Goal: Task Accomplishment & Management: Use online tool/utility

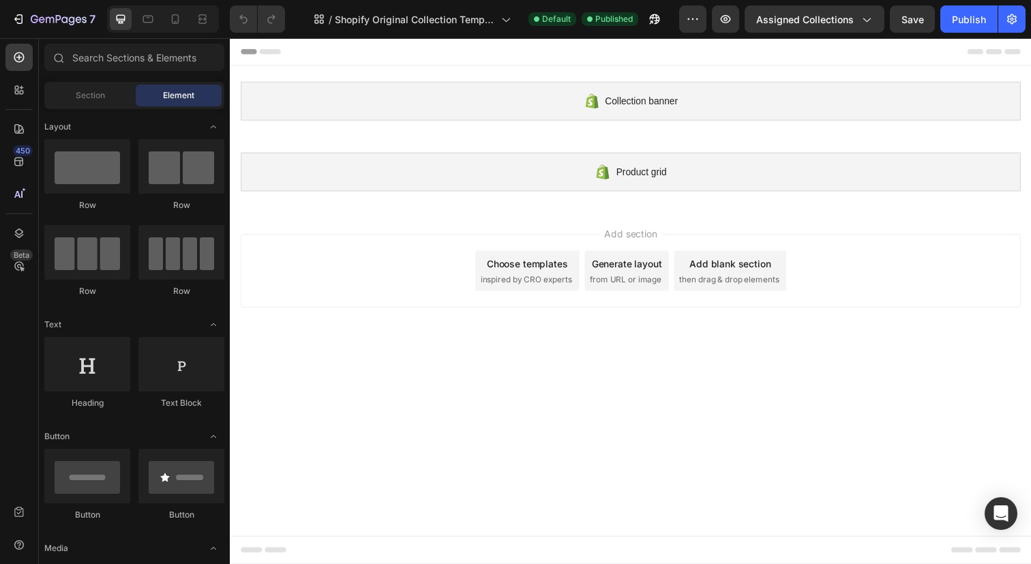
click at [538, 267] on div "Choose templates" at bounding box center [534, 268] width 83 height 14
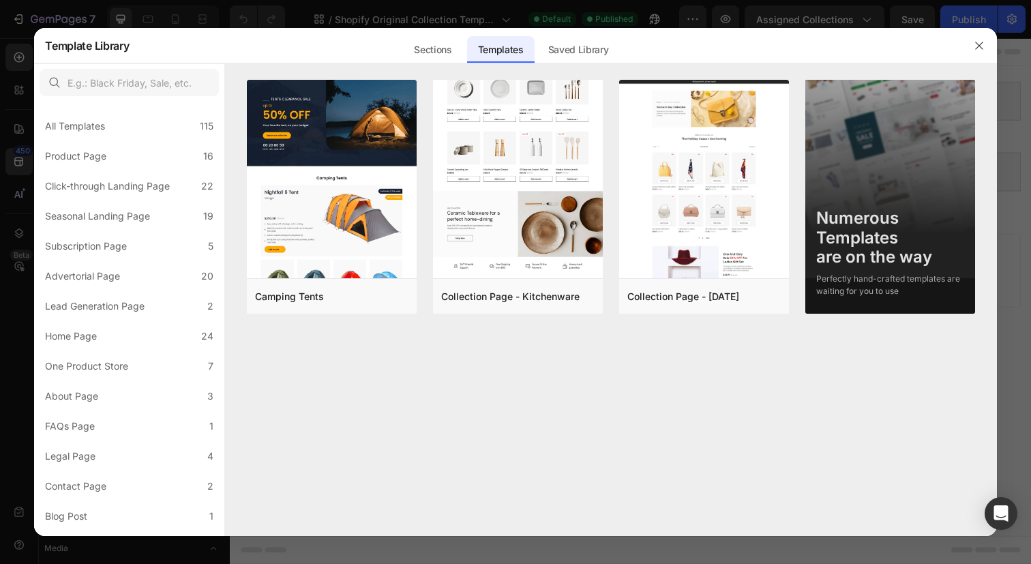
click at [980, 45] on icon "button" at bounding box center [979, 45] width 11 height 11
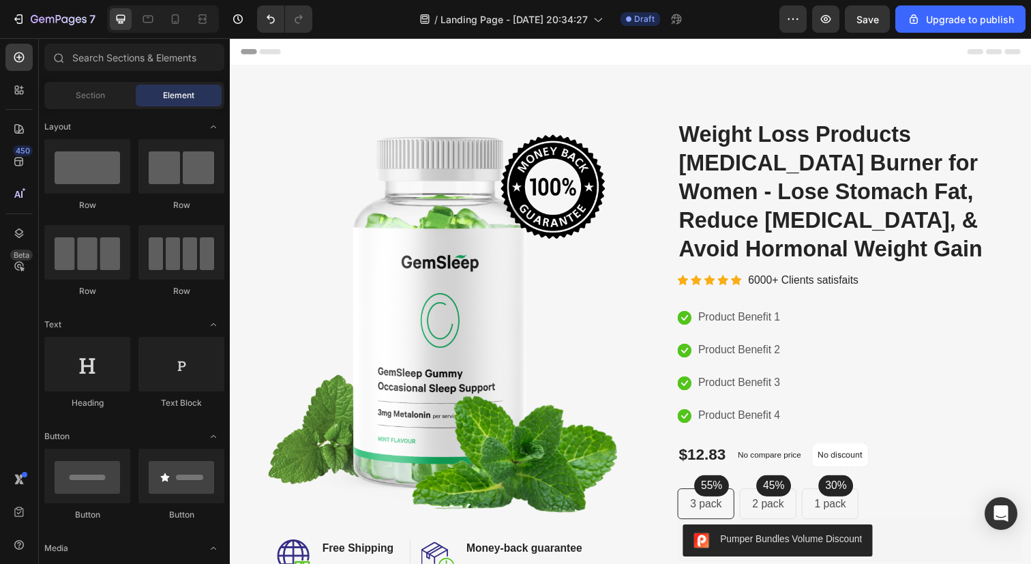
click at [496, 289] on img at bounding box center [434, 324] width 389 height 407
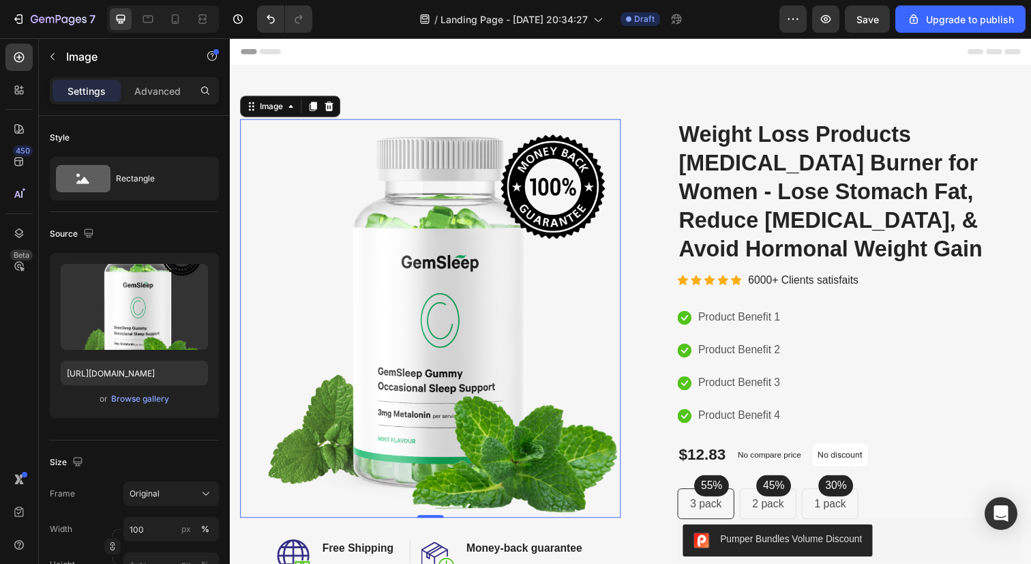
click at [138, 398] on div "Browse gallery" at bounding box center [140, 399] width 58 height 12
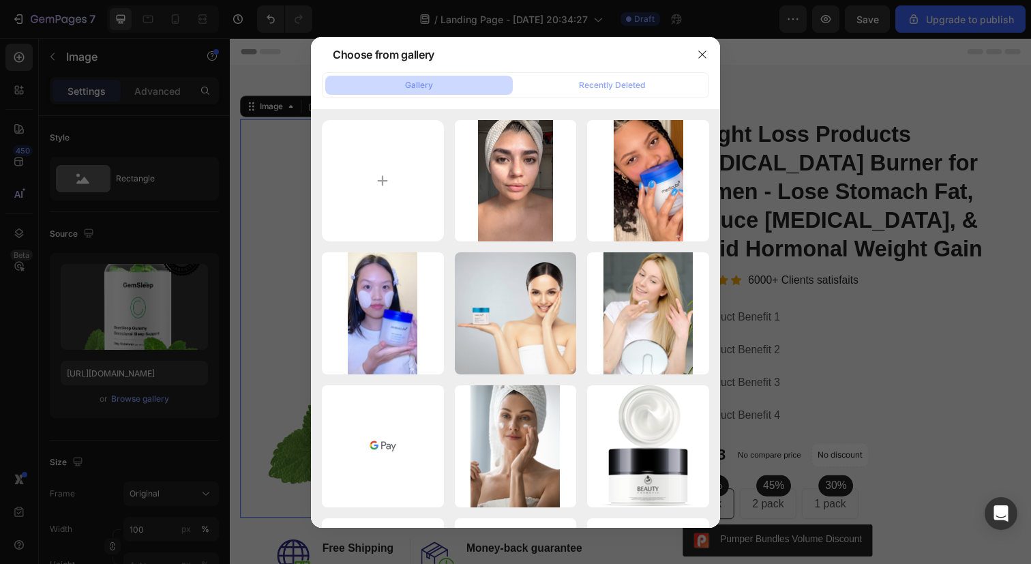
click at [402, 186] on input "file" at bounding box center [383, 181] width 122 height 122
click at [701, 51] on icon "button" at bounding box center [702, 54] width 11 height 11
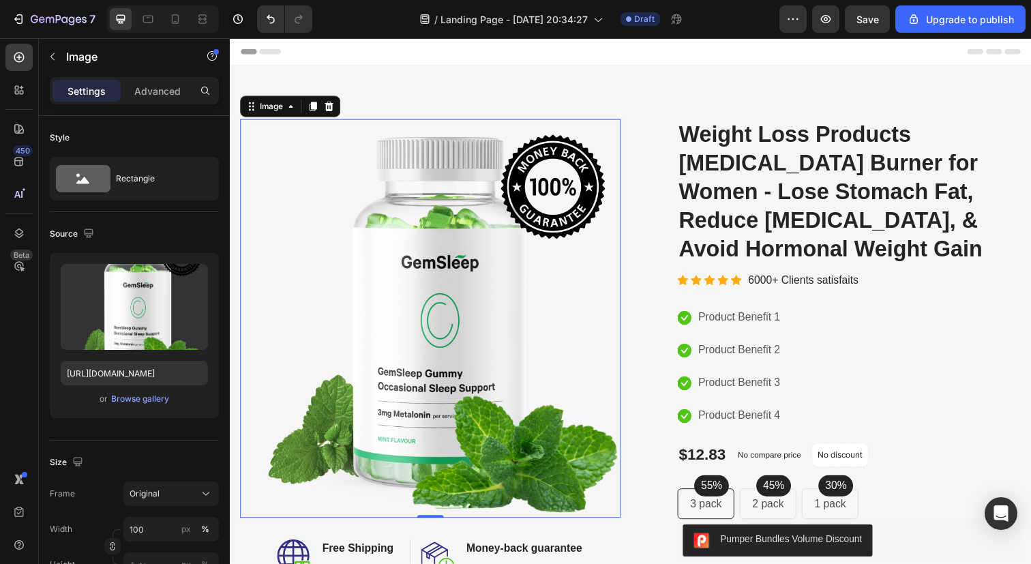
click at [447, 78] on div "Image 0 Image Free Shipping Heading On oders over $70 Text block Row Image Mone…" at bounding box center [639, 443] width 819 height 754
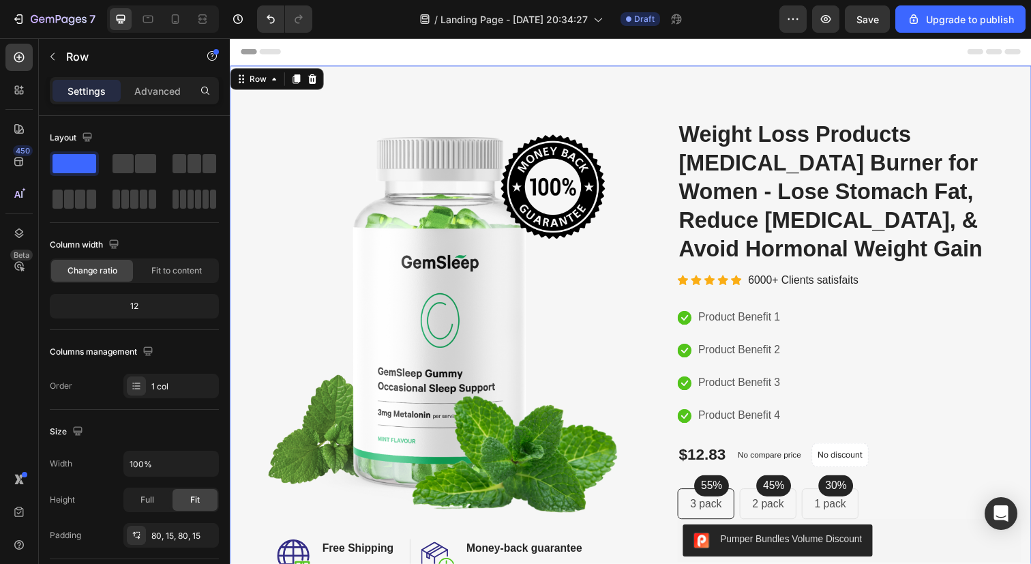
click at [460, 282] on img at bounding box center [434, 324] width 389 height 407
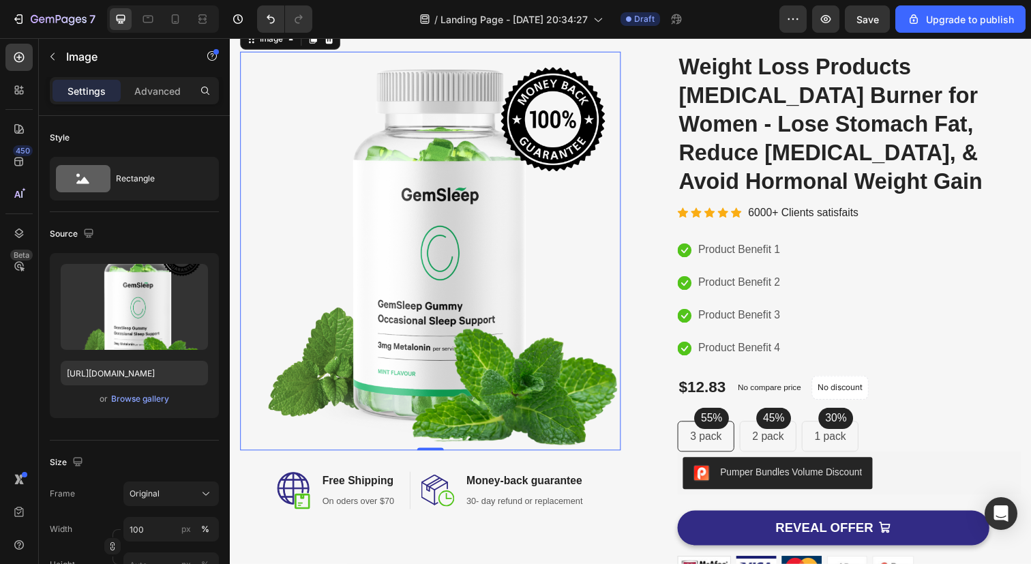
scroll to position [87, 0]
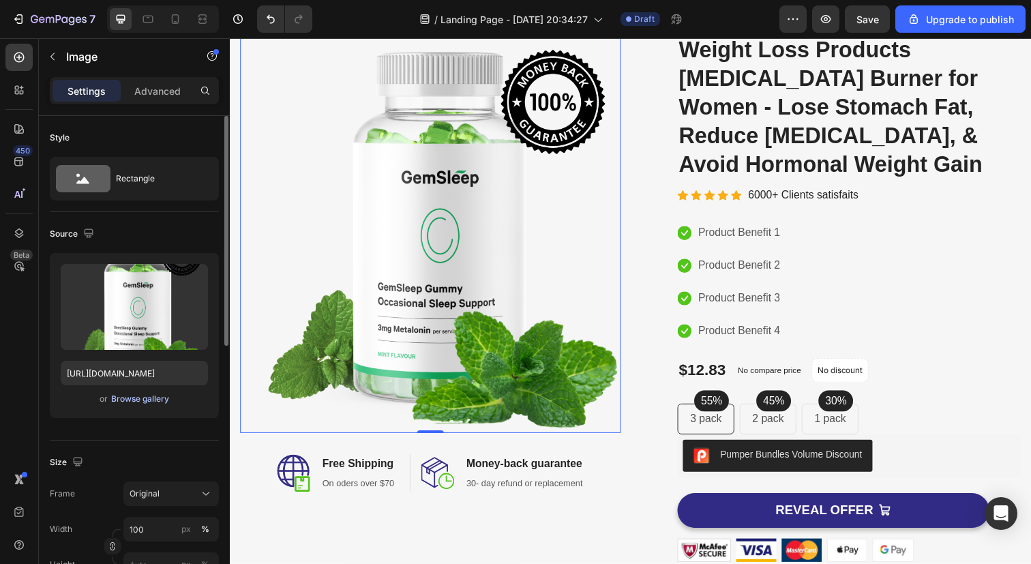
click at [132, 400] on div "Browse gallery" at bounding box center [140, 399] width 58 height 12
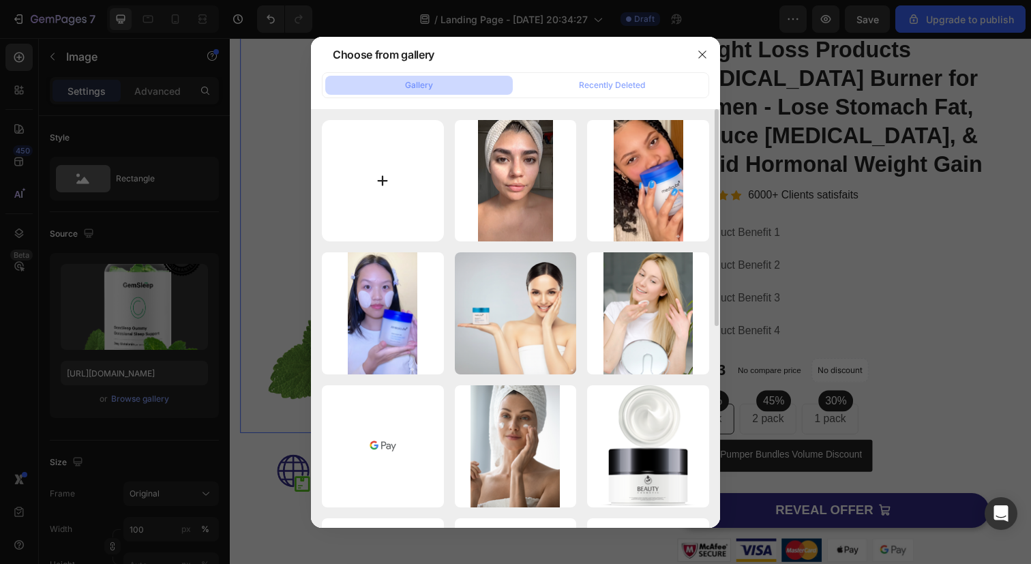
drag, startPoint x: 132, startPoint y: 400, endPoint x: 395, endPoint y: 164, distance: 354.1
click at [395, 164] on input "file" at bounding box center [383, 181] width 122 height 122
type input "C:\fakepath\02abbc7cea5bef74df158931bea96f07.jpg"
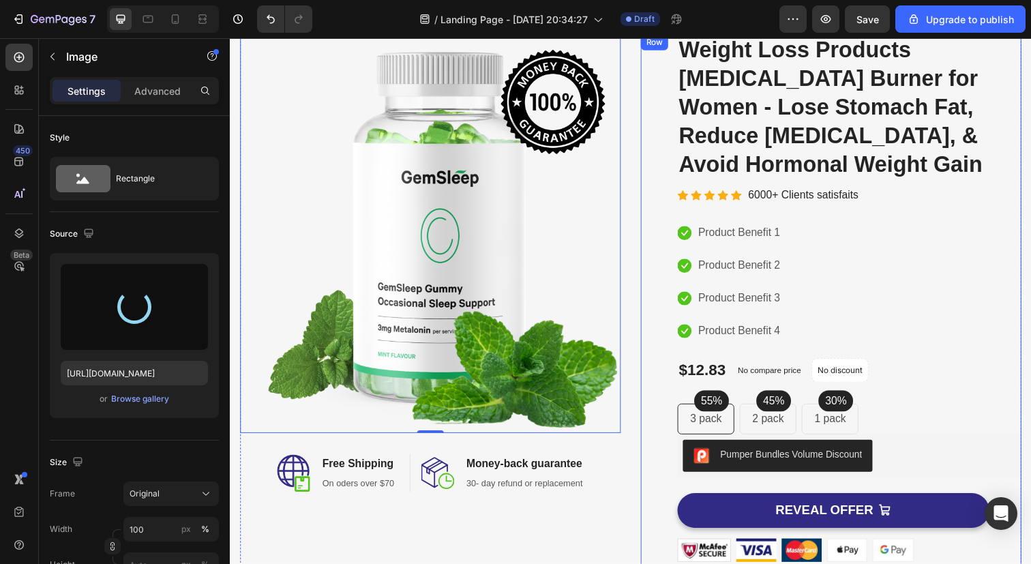
type input "https://cdn.shopify.com/s/files/1/0629/8471/6347/files/gempages_582220647615169…"
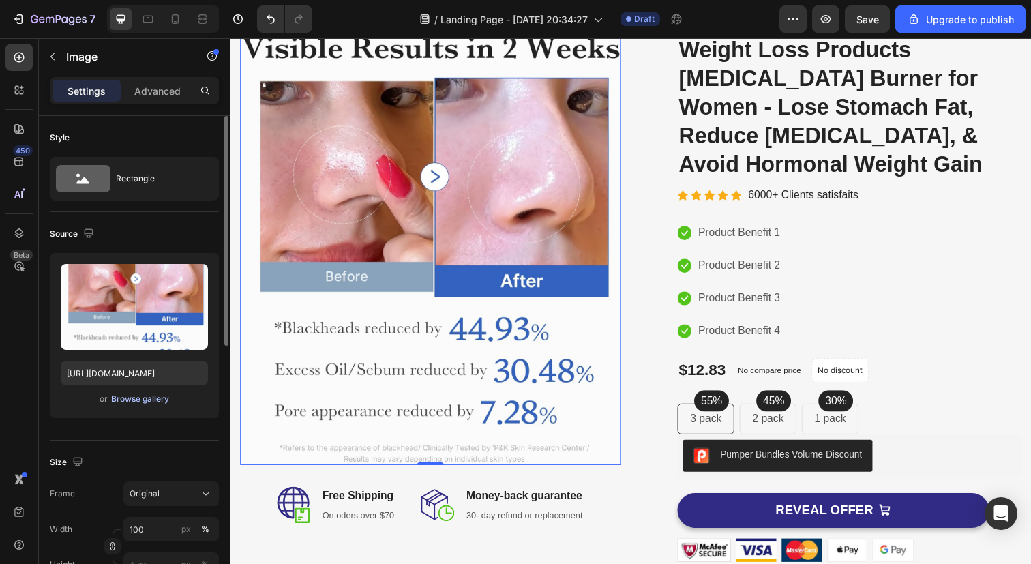
click at [136, 398] on div "Browse gallery" at bounding box center [140, 399] width 58 height 12
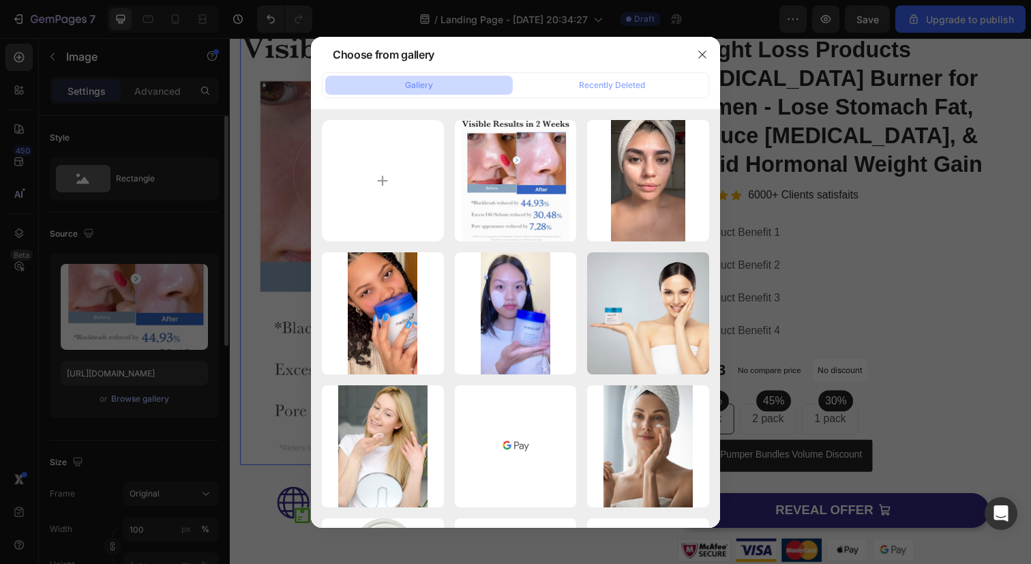
click at [380, 181] on input "file" at bounding box center [383, 181] width 122 height 122
type input "C:\fakepath\S49021e85febb4de9b8911e7436e801a0r.webp"
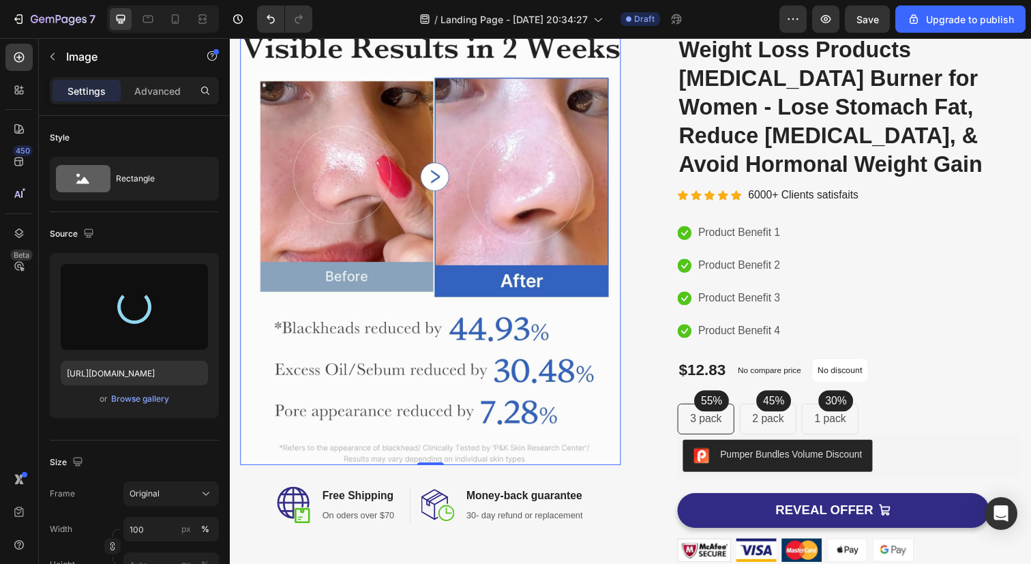
type input "https://cdn.shopify.com/s/files/1/0629/8471/6347/files/gempages_582220647615169…"
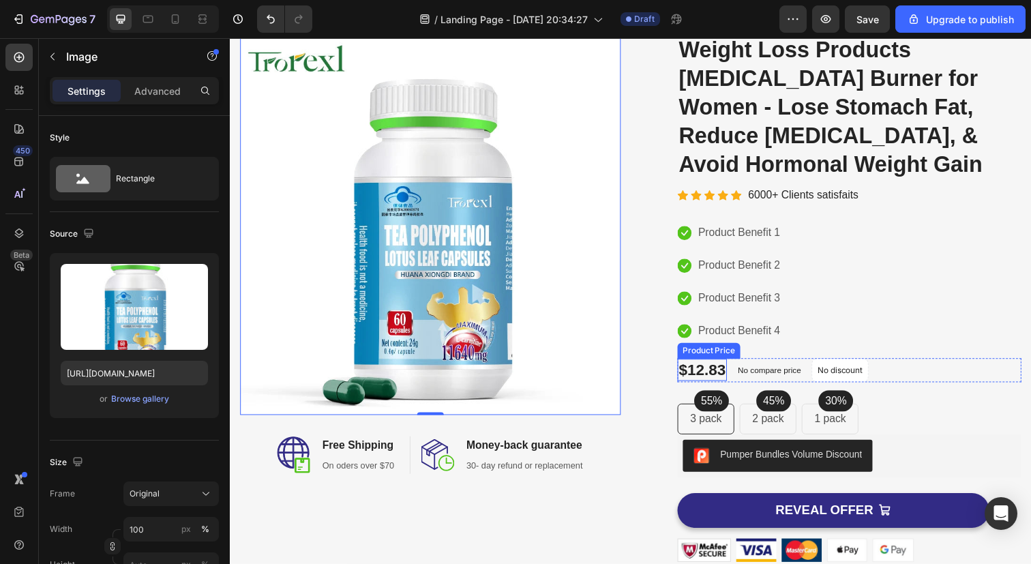
click at [724, 366] on div "$12.83" at bounding box center [712, 377] width 50 height 23
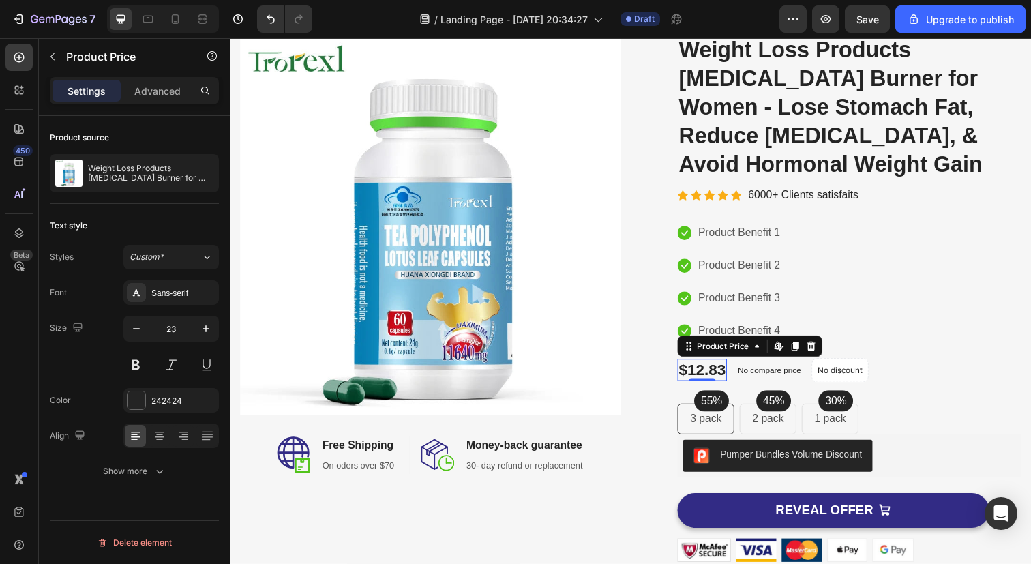
click at [840, 226] on div "Icon Product Benefit 1 Text block Icon Product Benefit 2 Text block Icon Produc…" at bounding box center [862, 287] width 351 height 122
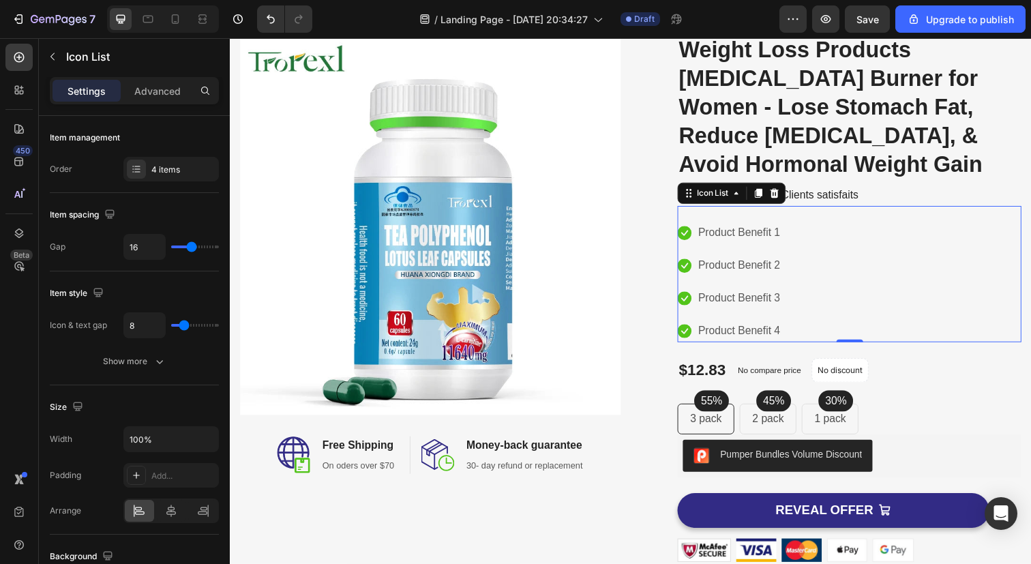
click at [733, 227] on p "Product Benefit 1" at bounding box center [750, 237] width 84 height 20
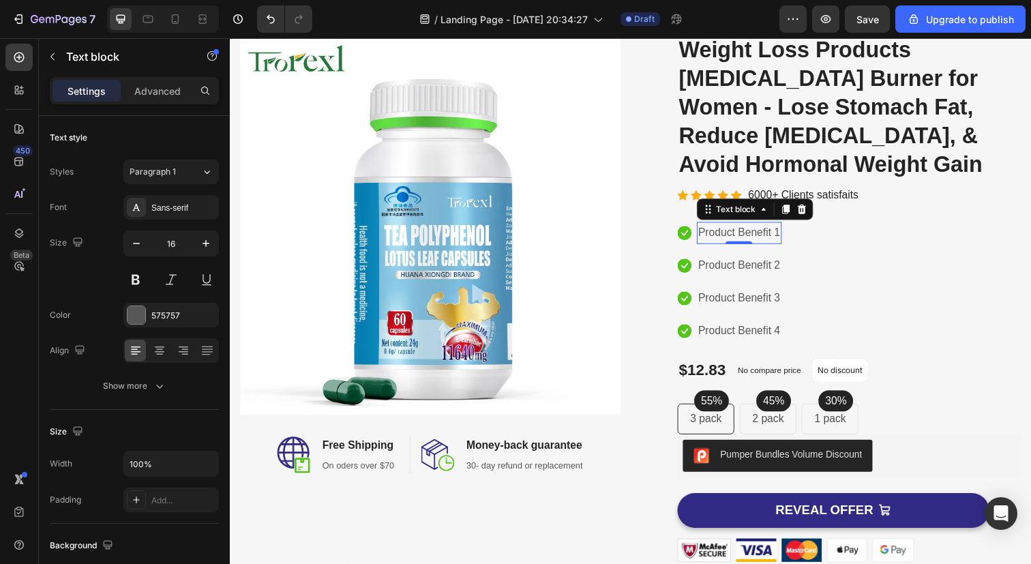
click at [164, 102] on div "Settings Advanced" at bounding box center [134, 90] width 169 height 27
click at [147, 89] on p "Advanced" at bounding box center [157, 91] width 46 height 14
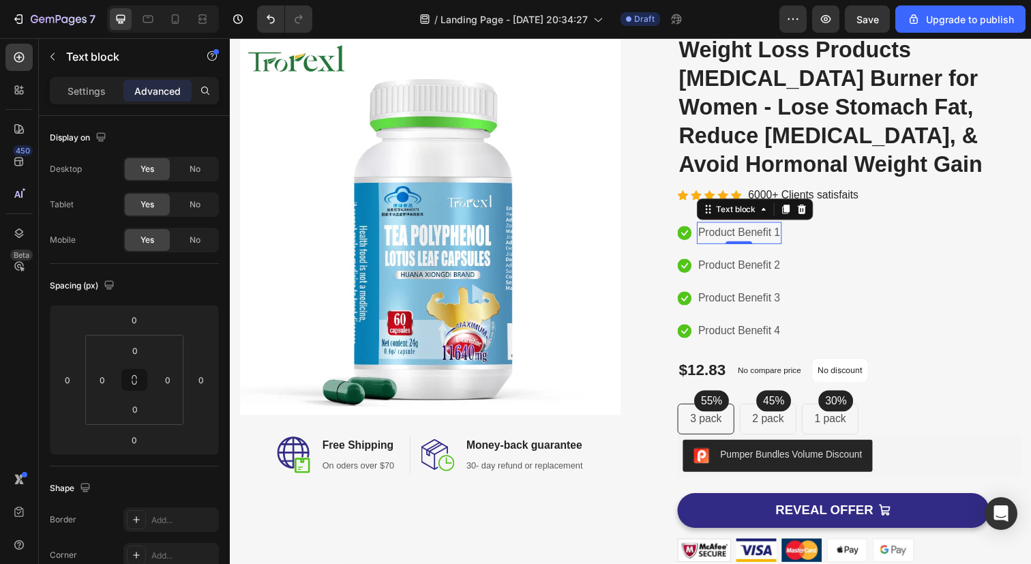
click at [95, 89] on p "Settings" at bounding box center [87, 91] width 38 height 14
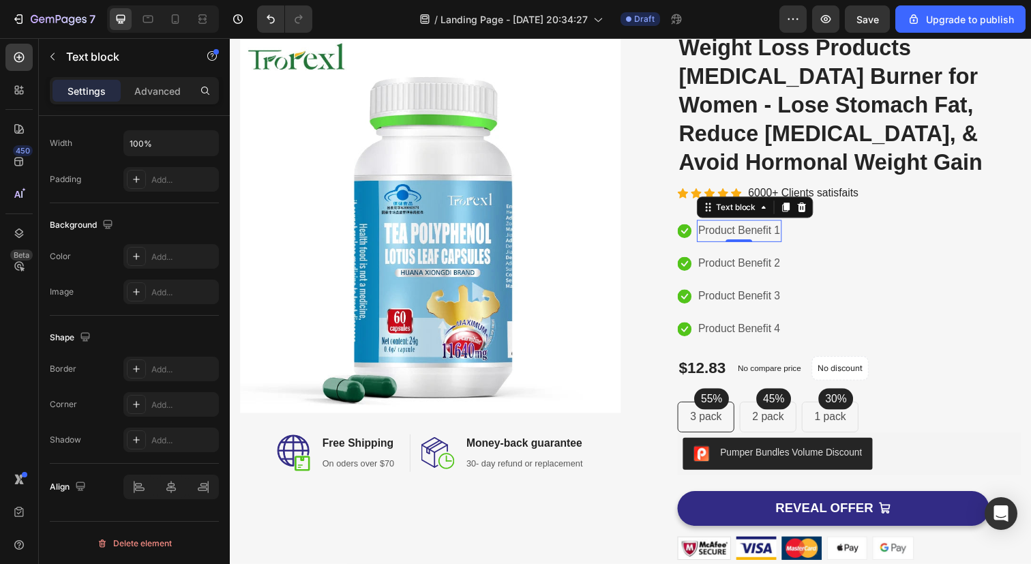
scroll to position [93, 0]
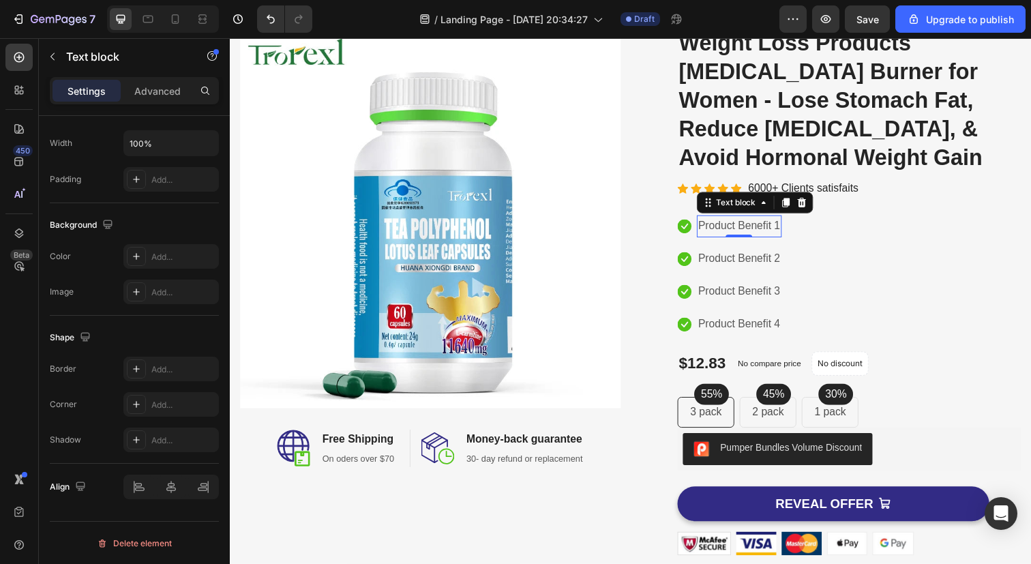
click at [795, 202] on icon at bounding box center [798, 207] width 8 height 10
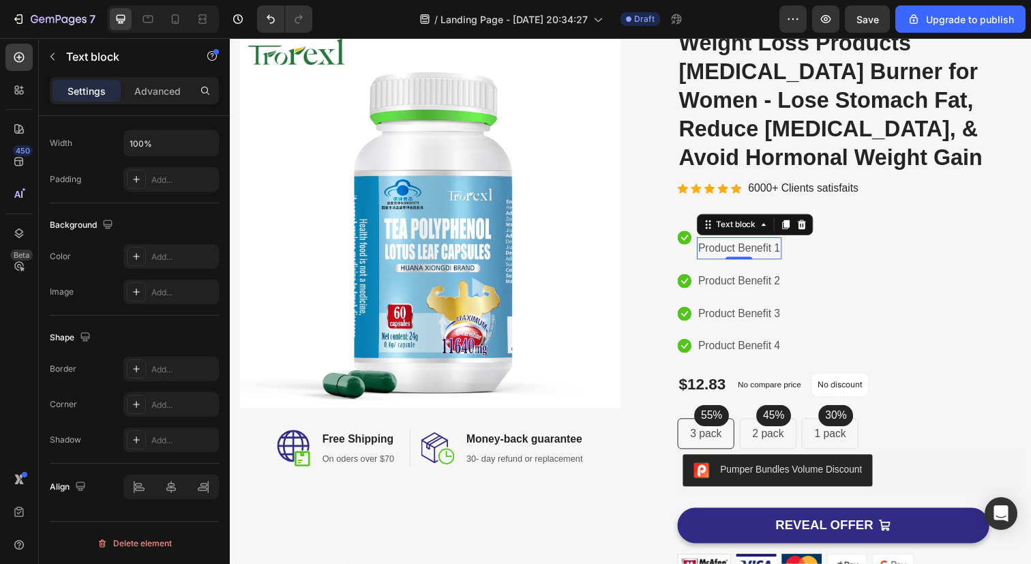
click at [799, 224] on icon at bounding box center [798, 229] width 8 height 10
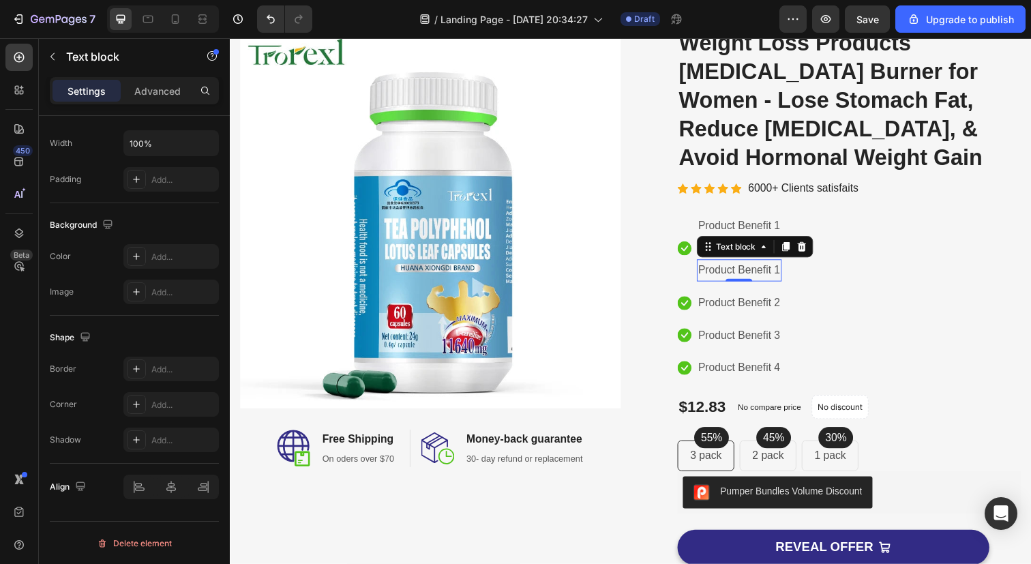
click at [271, 23] on icon "Undo/Redo" at bounding box center [271, 19] width 8 height 9
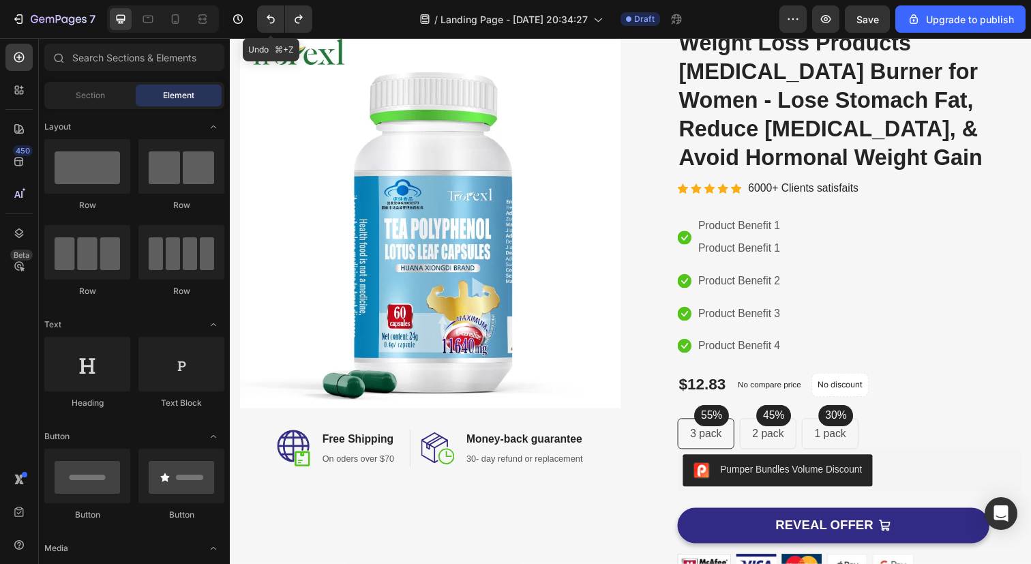
click at [271, 23] on icon "Undo/Redo" at bounding box center [271, 19] width 8 height 9
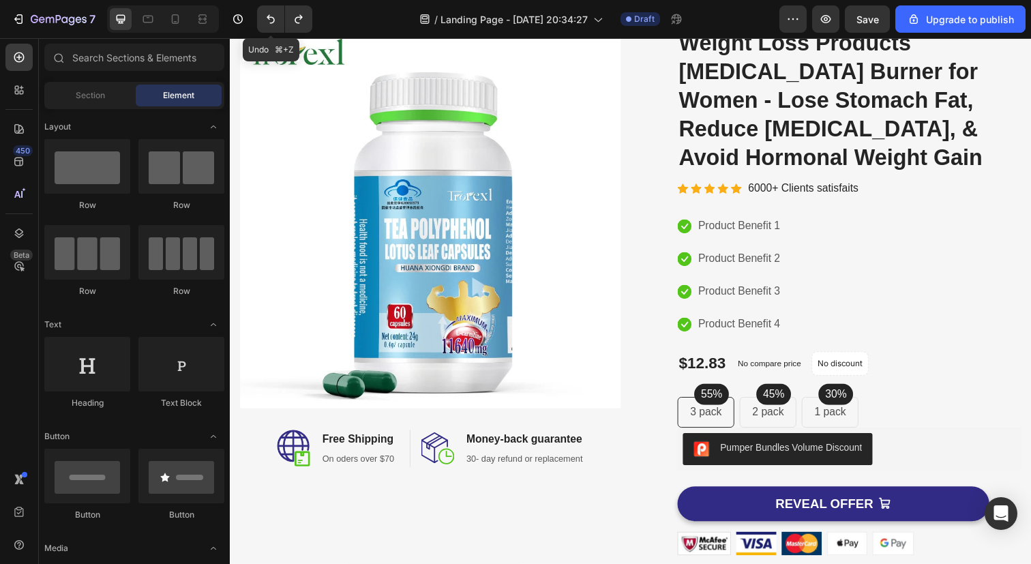
click at [772, 366] on p "No compare price" at bounding box center [780, 370] width 65 height 8
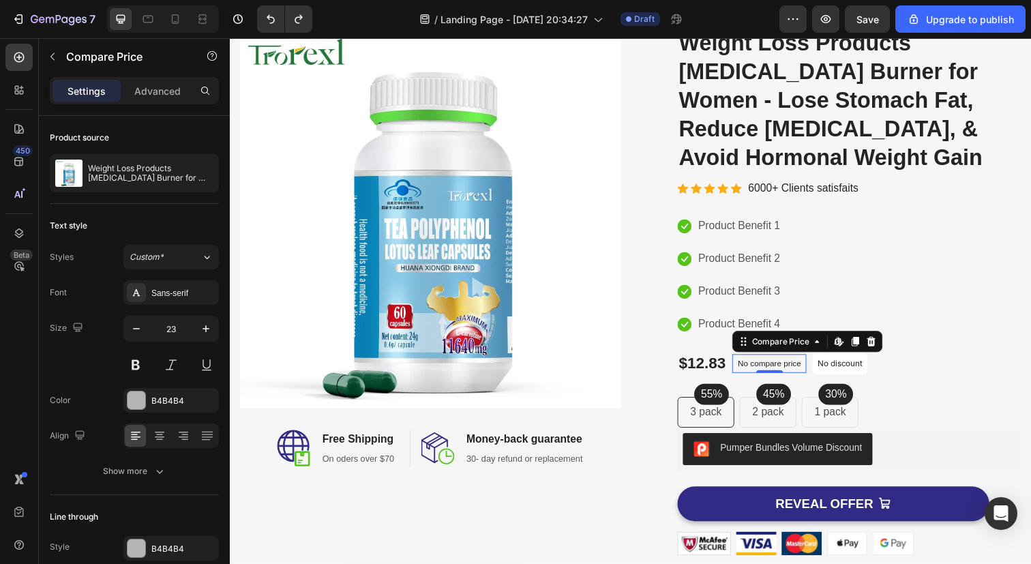
click at [130, 169] on p "Weight Loss Products Belly Fat Burner for Women - Lose Stomach Fat, Reduce Bloa…" at bounding box center [151, 173] width 126 height 19
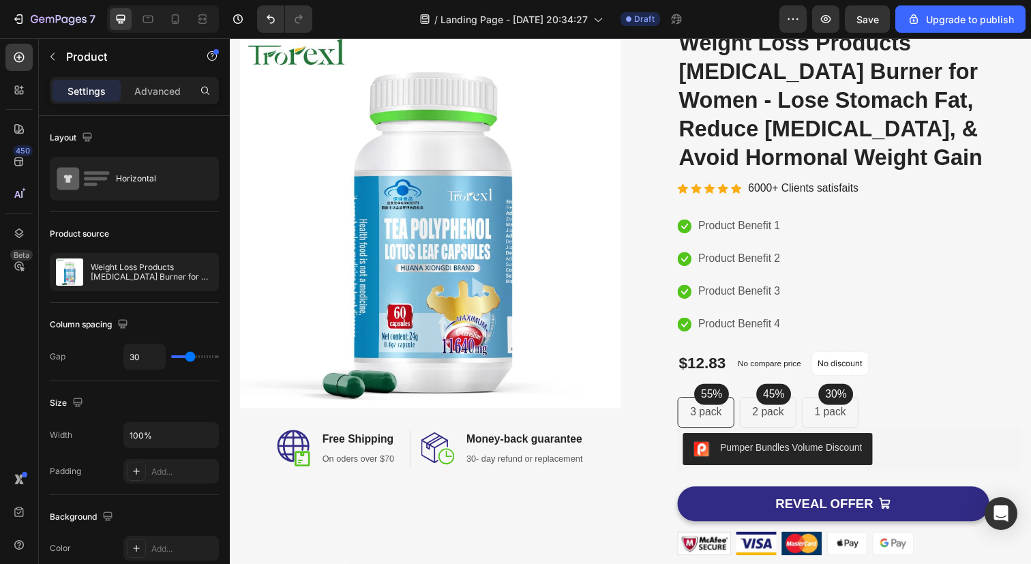
click at [761, 220] on p "Product Benefit 1" at bounding box center [750, 230] width 84 height 20
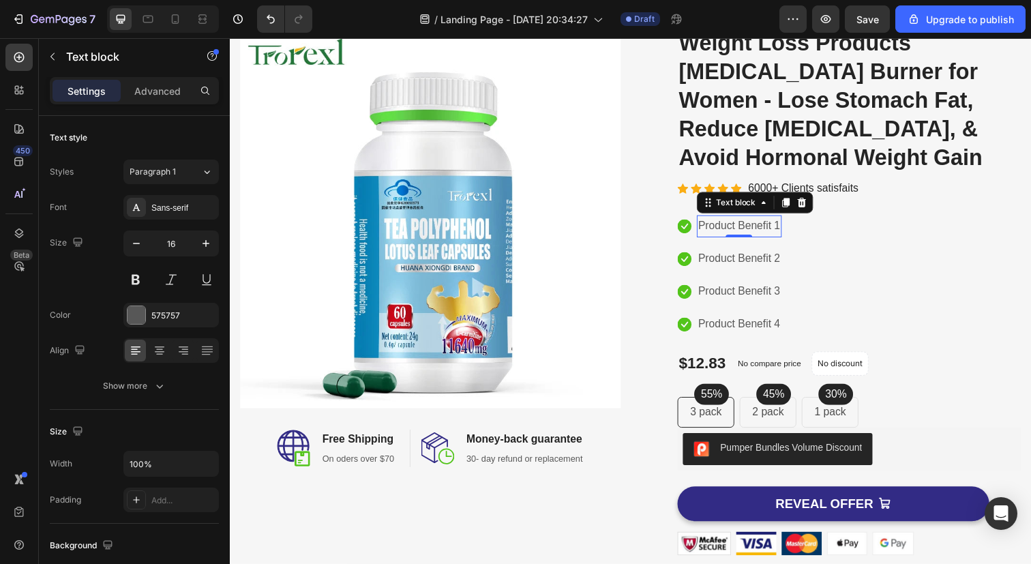
click at [773, 412] on p "2 pack" at bounding box center [779, 420] width 32 height 16
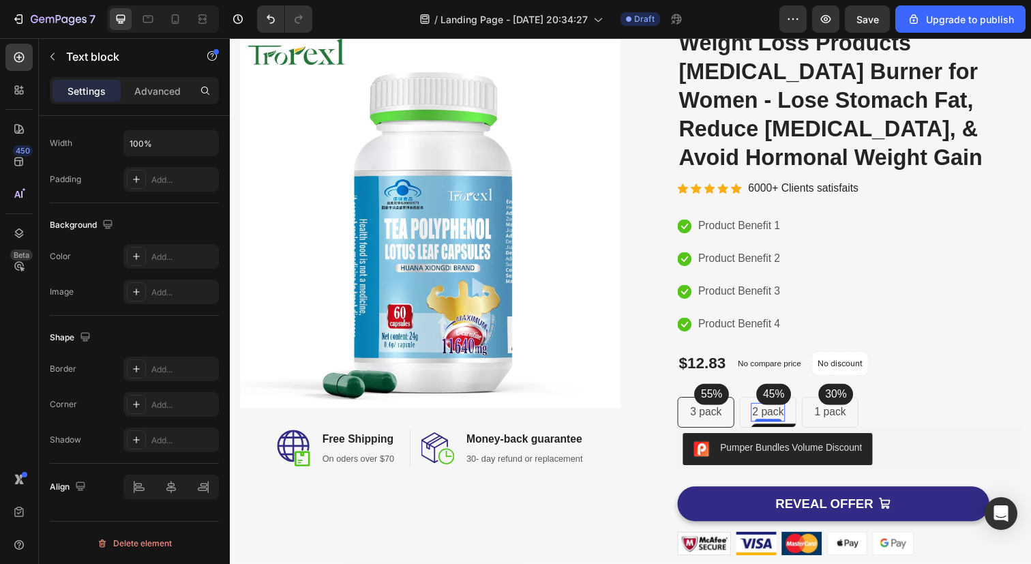
click at [717, 412] on p "3 pack" at bounding box center [716, 420] width 32 height 16
click at [724, 359] on div "$12.83" at bounding box center [712, 370] width 50 height 23
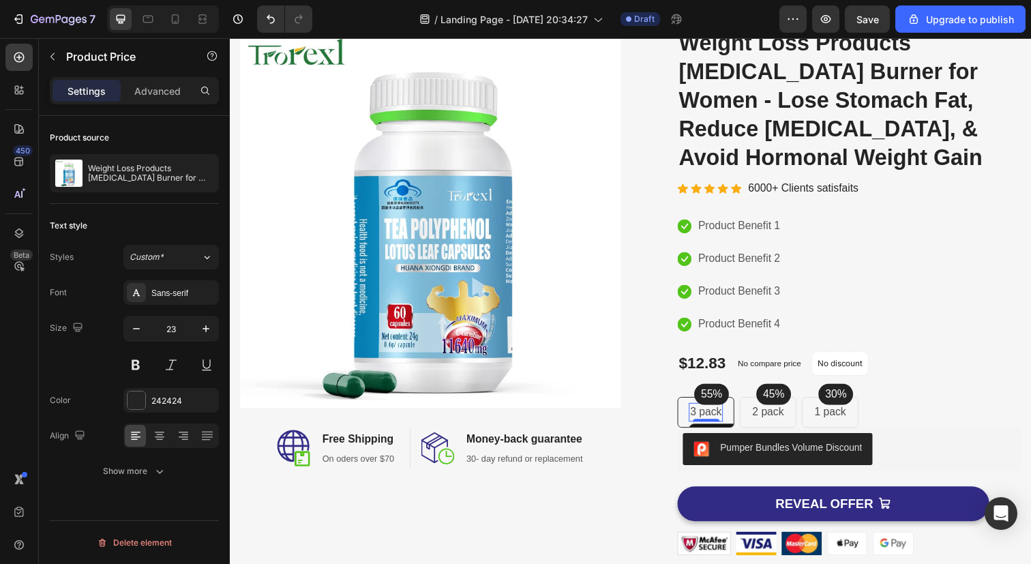
scroll to position [0, 0]
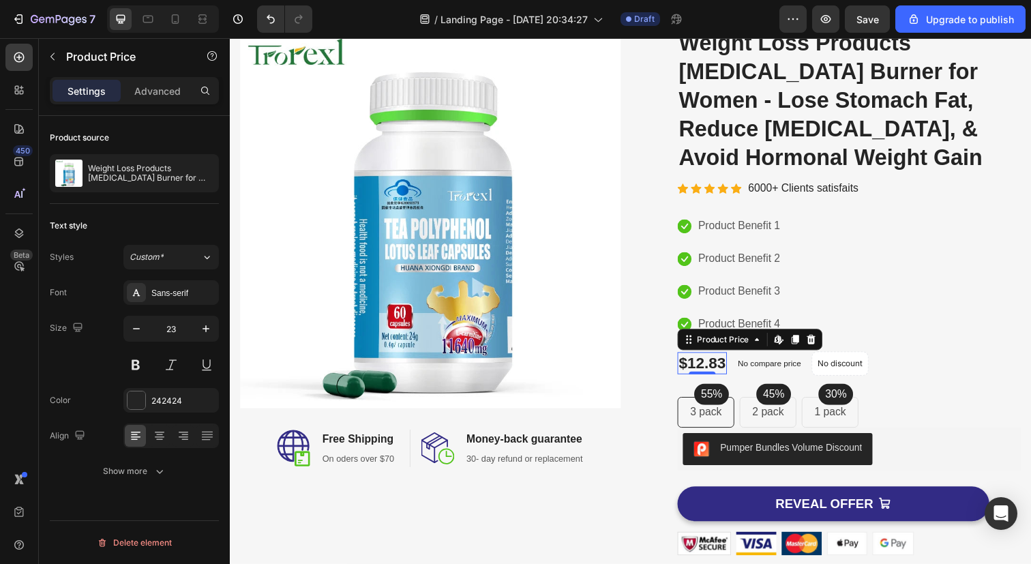
click at [717, 359] on div "$12.83" at bounding box center [712, 370] width 50 height 23
click at [719, 359] on div "$12.83" at bounding box center [712, 370] width 50 height 23
click at [730, 359] on div "$12.83" at bounding box center [712, 370] width 50 height 23
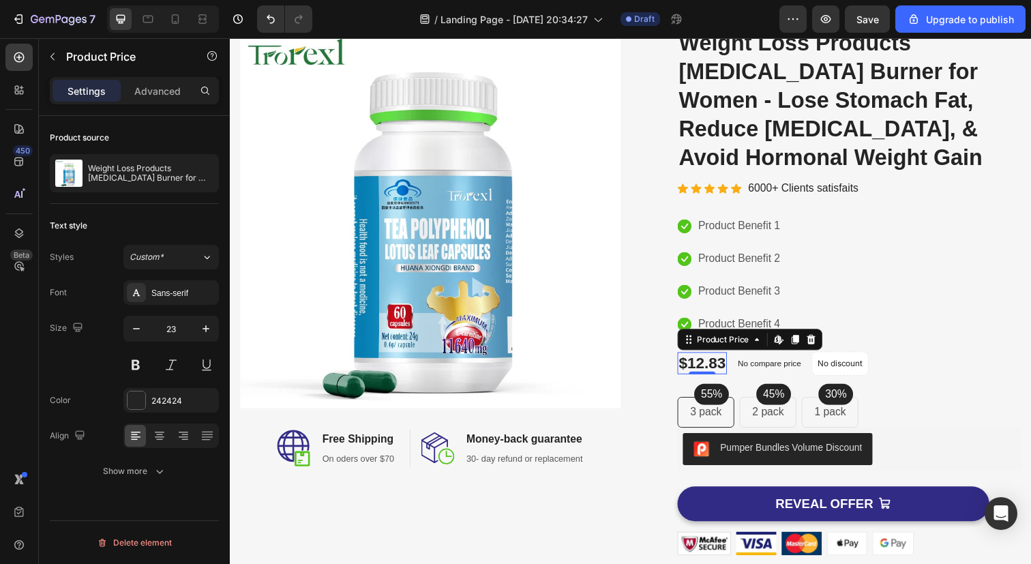
click at [730, 359] on div "$12.83" at bounding box center [712, 370] width 50 height 23
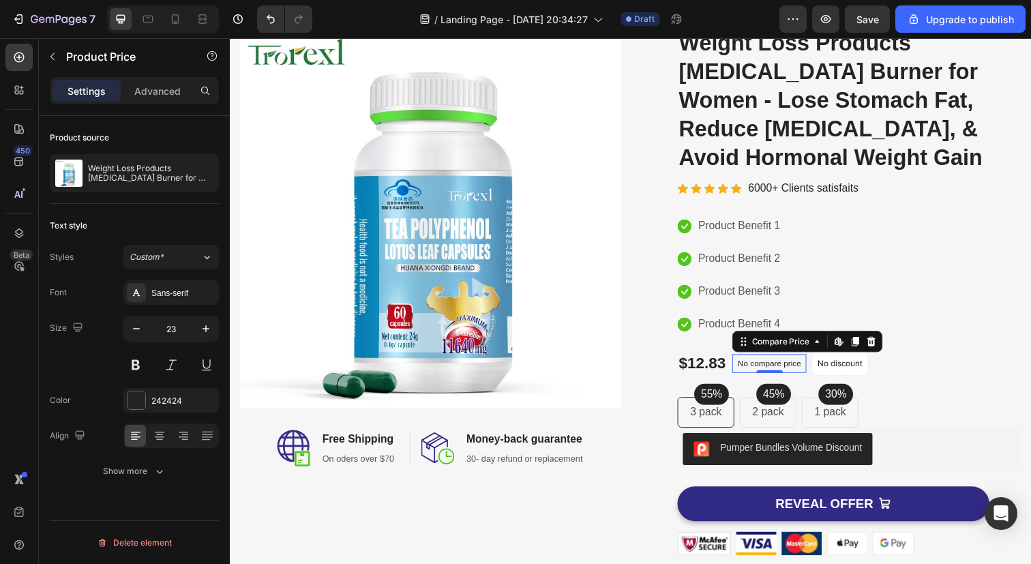
click at [762, 366] on p "No compare price" at bounding box center [780, 370] width 65 height 8
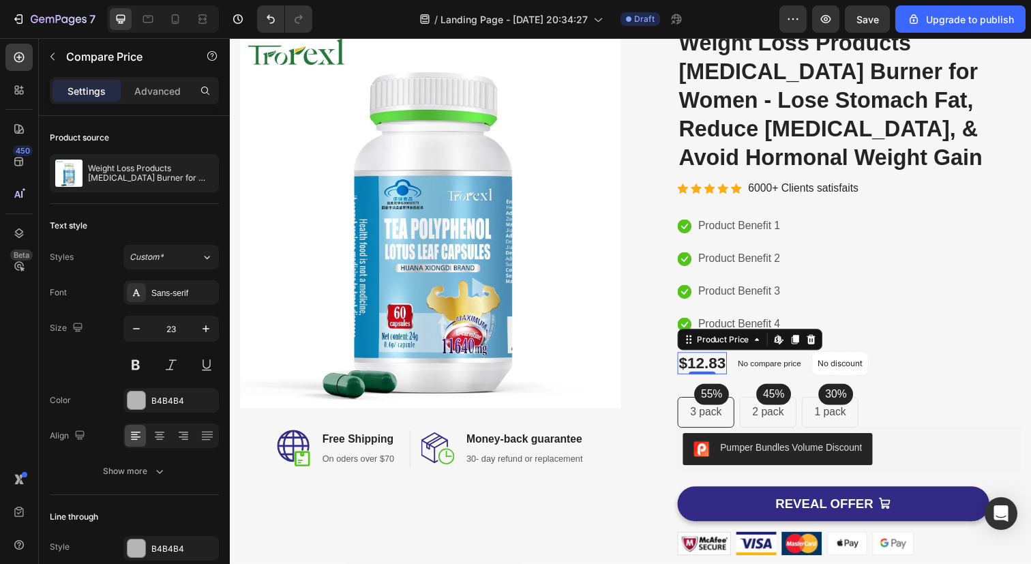
drag, startPoint x: 717, startPoint y: 335, endPoint x: 728, endPoint y: 342, distance: 12.9
click at [728, 359] on div "$12.83" at bounding box center [712, 370] width 50 height 23
click at [754, 340] on div "Product Price" at bounding box center [733, 346] width 59 height 12
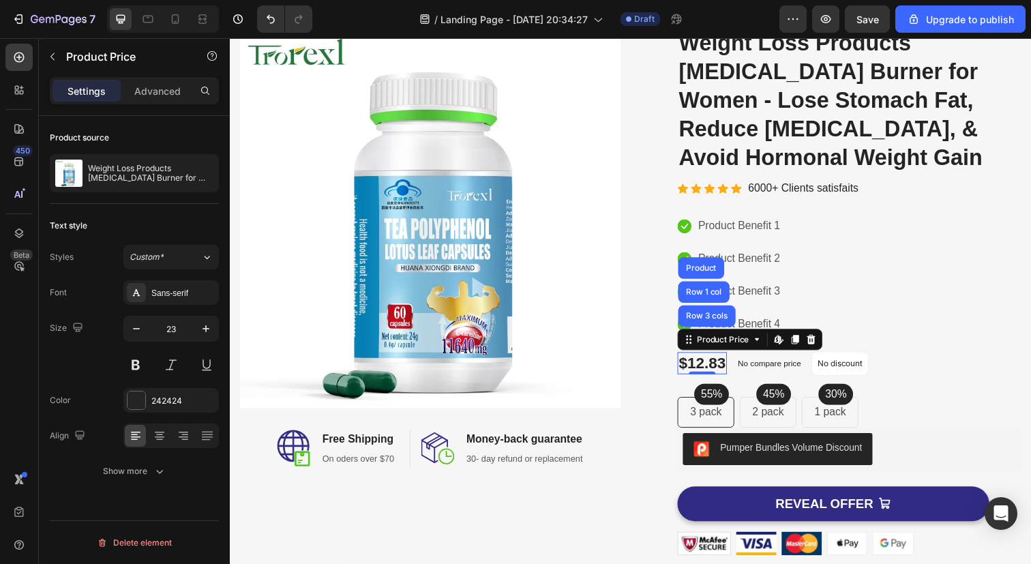
click at [790, 341] on icon at bounding box center [788, 345] width 5 height 8
click at [718, 359] on div "$12.83" at bounding box center [712, 370] width 50 height 23
drag, startPoint x: 718, startPoint y: 340, endPoint x: 700, endPoint y: 319, distance: 27.6
click at [700, 348] on icon at bounding box center [700, 349] width 2 height 2
click at [770, 340] on icon at bounding box center [768, 345] width 11 height 11
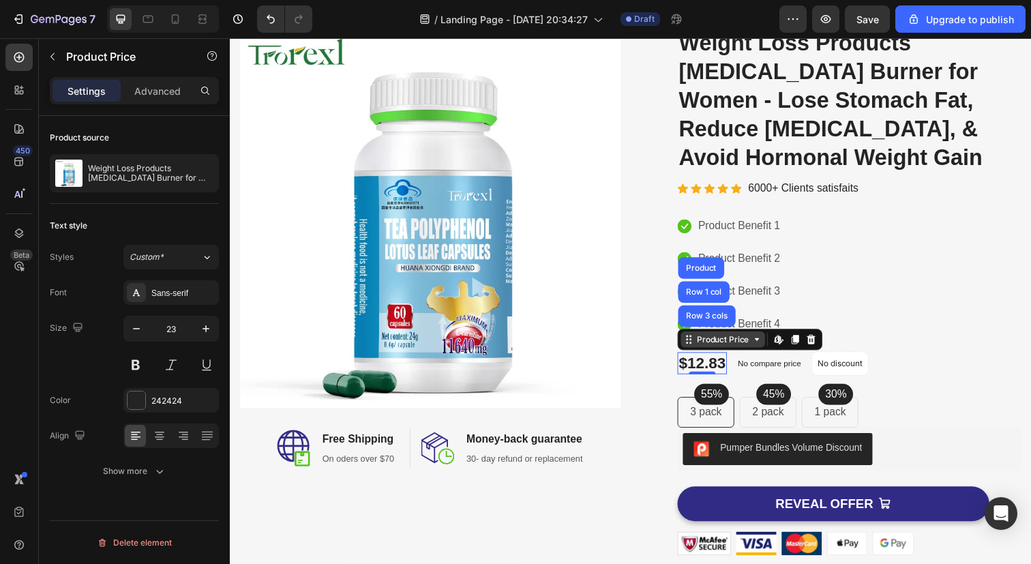
click at [770, 340] on icon at bounding box center [768, 345] width 11 height 11
drag, startPoint x: 700, startPoint y: 319, endPoint x: 714, endPoint y: 239, distance: 81.1
click at [714, 269] on div "Product" at bounding box center [711, 273] width 36 height 8
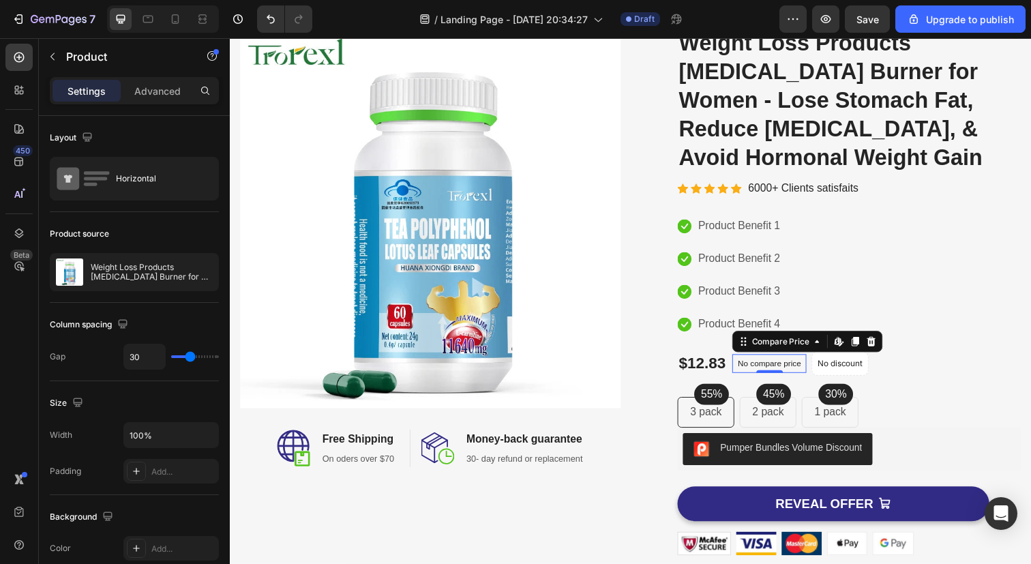
click at [773, 366] on p "No compare price" at bounding box center [780, 370] width 65 height 8
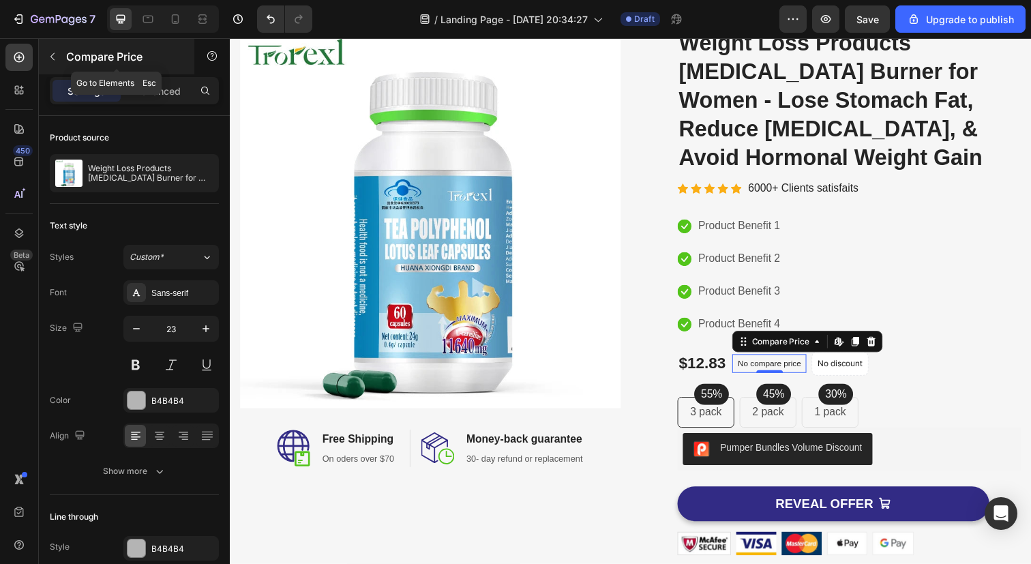
drag, startPoint x: 484, startPoint y: 201, endPoint x: 52, endPoint y: 53, distance: 457.3
click at [52, 53] on icon "button" at bounding box center [52, 56] width 11 height 11
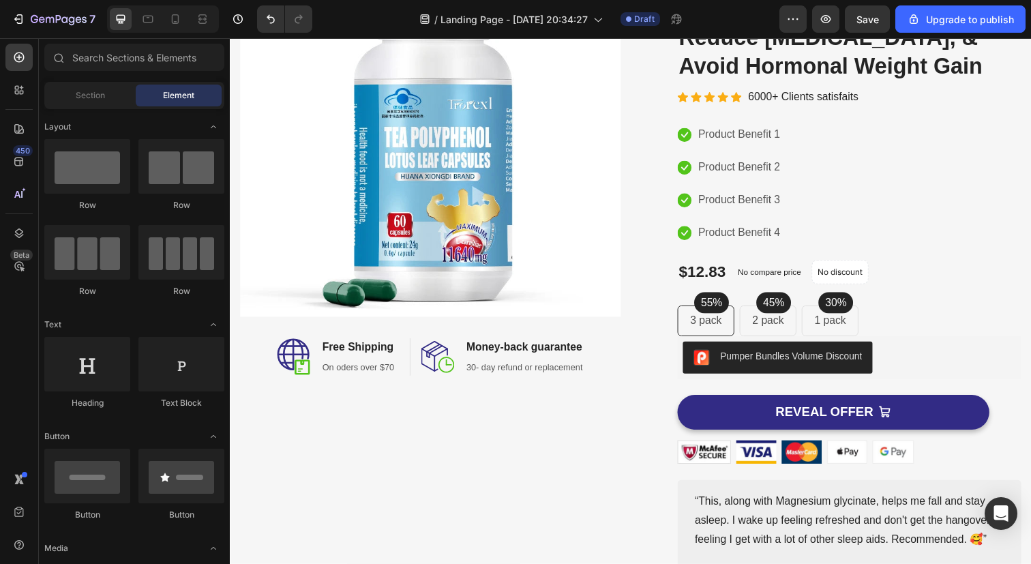
scroll to position [168, 0]
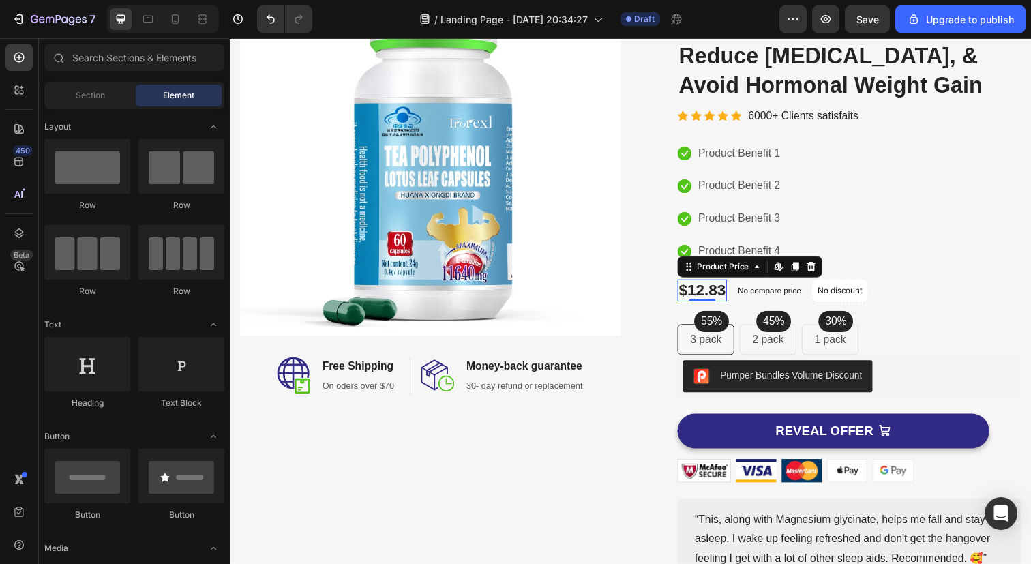
click at [707, 284] on div "$12.83" at bounding box center [712, 295] width 50 height 23
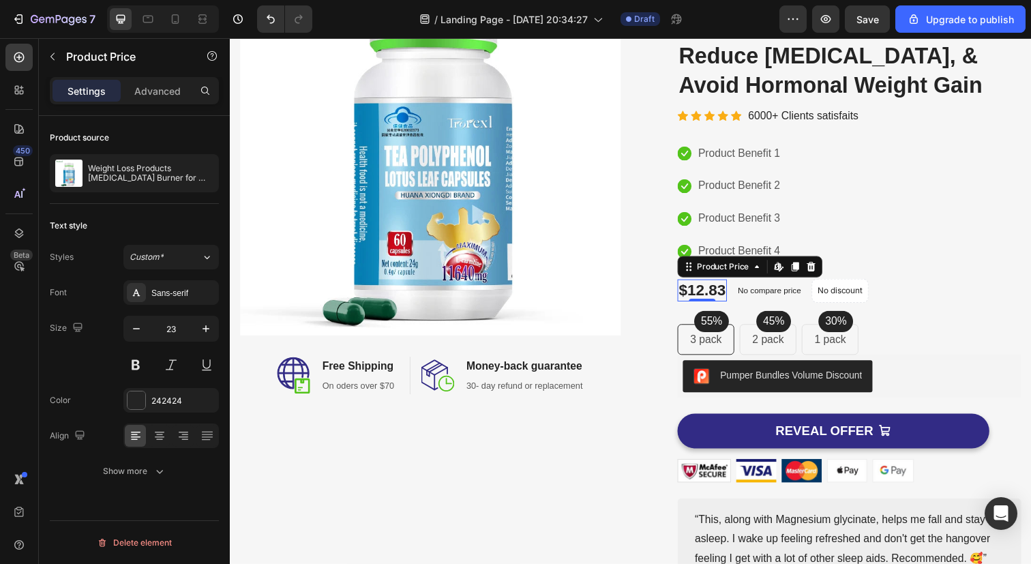
click at [826, 266] on icon at bounding box center [823, 271] width 9 height 10
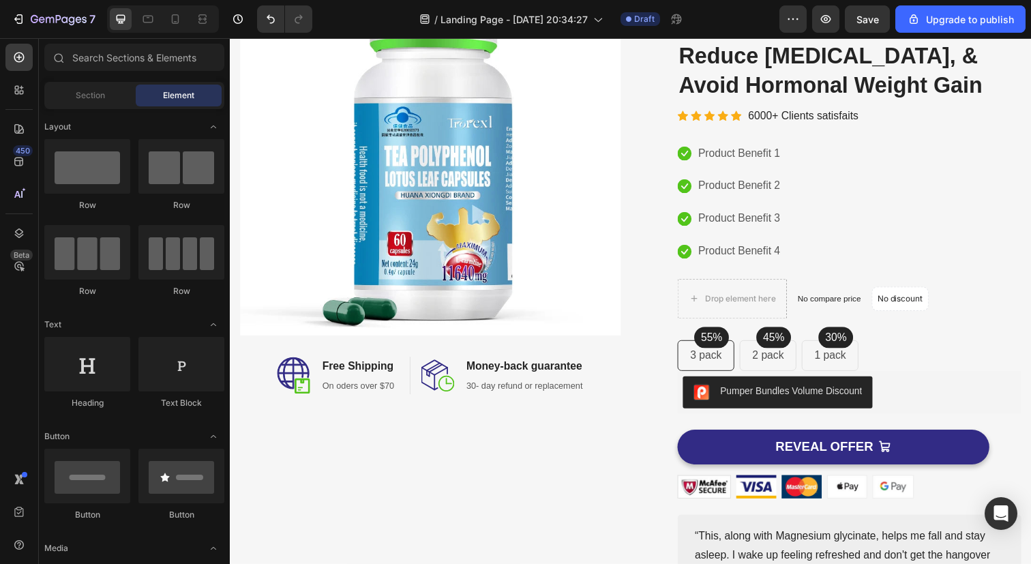
click at [761, 299] on div "Drop element here" at bounding box center [751, 304] width 72 height 11
click at [110, 61] on input "text" at bounding box center [134, 57] width 180 height 27
click at [20, 195] on icon at bounding box center [17, 194] width 6 height 7
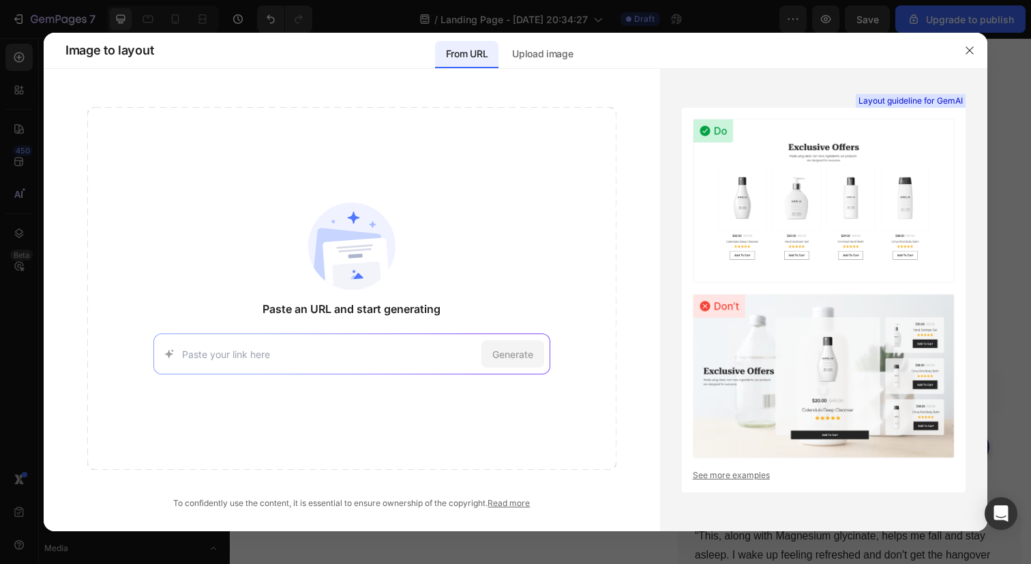
click at [551, 55] on p "Upload image" at bounding box center [542, 54] width 61 height 16
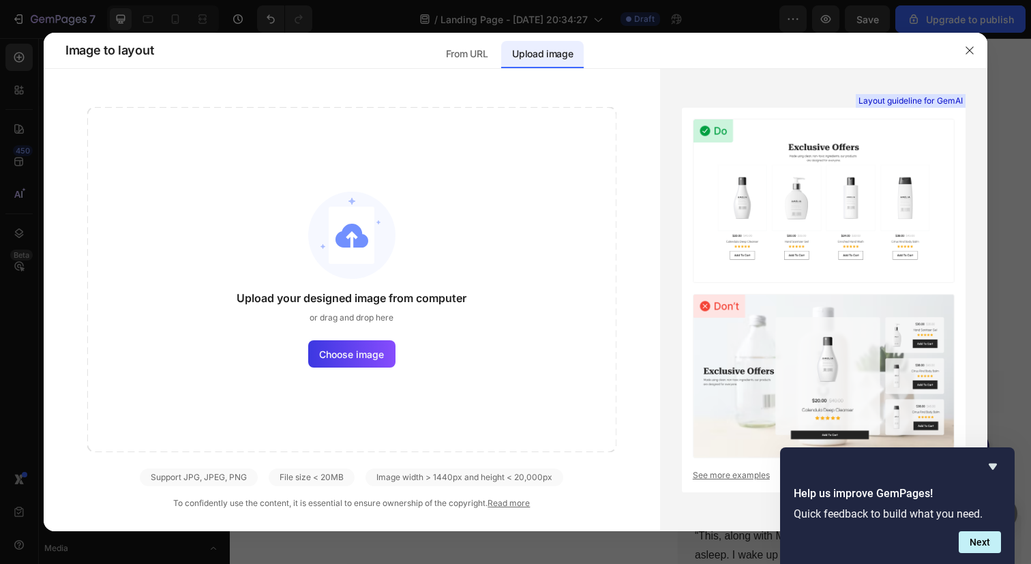
click at [464, 59] on p "From URL" at bounding box center [467, 54] width 42 height 16
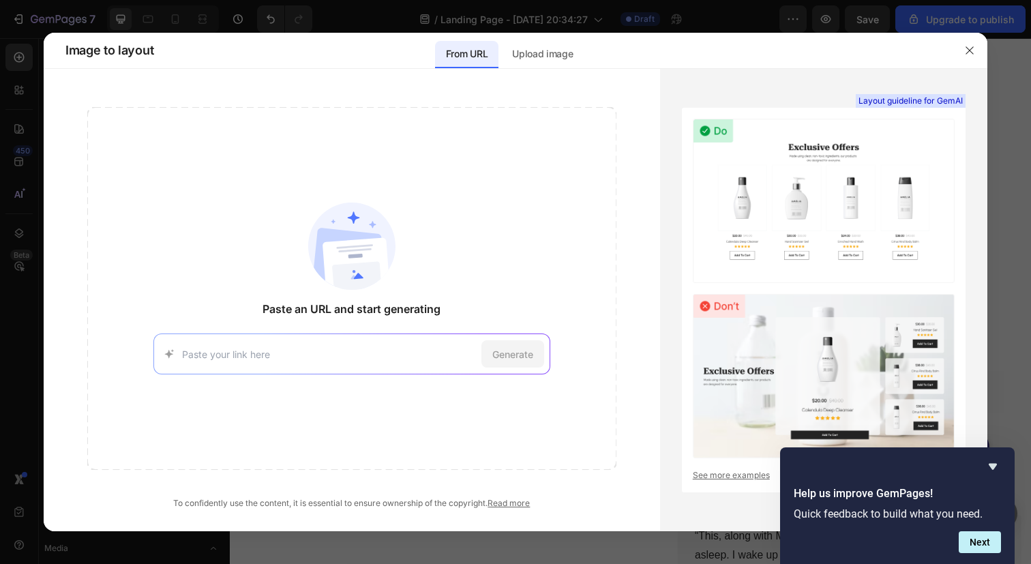
click at [306, 357] on input at bounding box center [329, 354] width 294 height 14
paste input "https://zyroso.com/products/weight-loss-products-belly-fat-burner-for-women-los…"
type input "https://zyroso.com/products/weight-loss-products-belly-fat-burner-for-women-los…"
click at [490, 354] on div "Generate" at bounding box center [513, 353] width 63 height 27
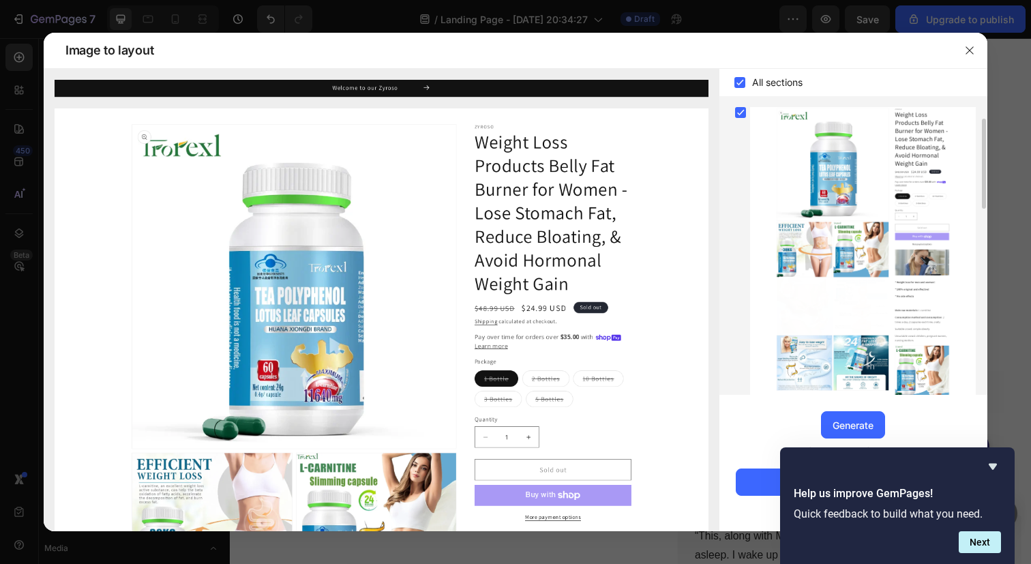
scroll to position [0, 0]
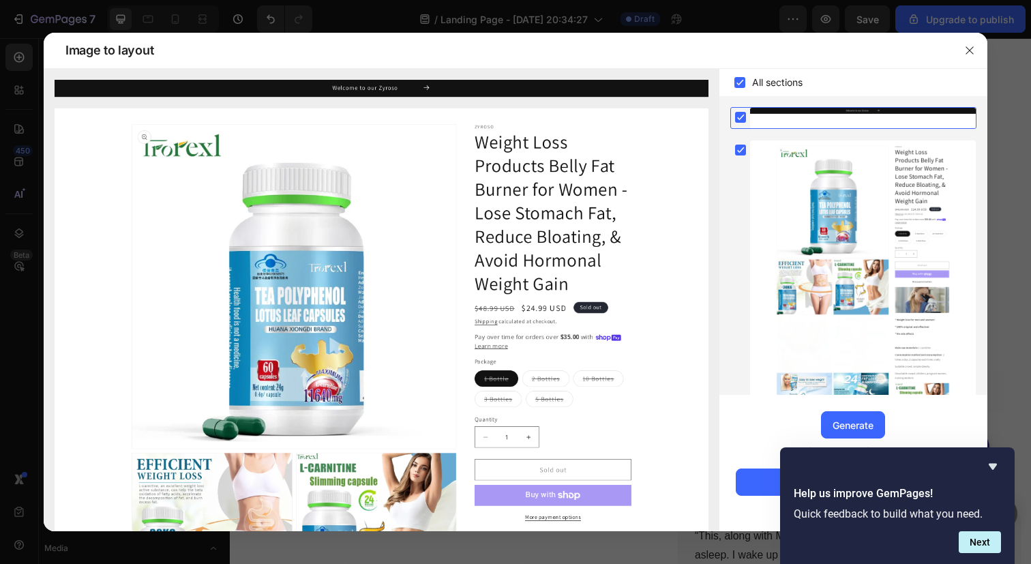
click at [973, 546] on button "Next" at bounding box center [980, 542] width 42 height 22
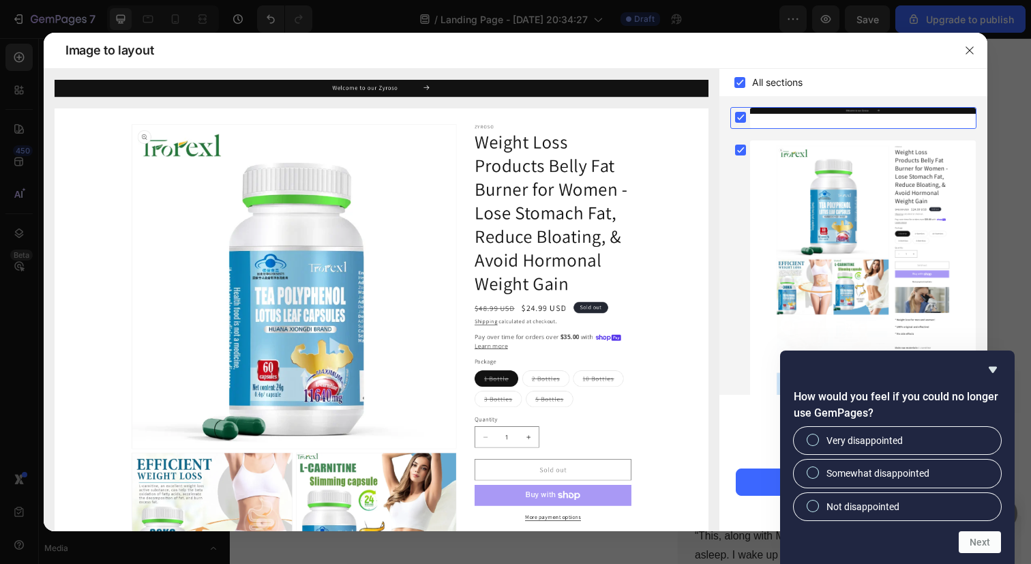
click at [993, 370] on icon "Hide survey" at bounding box center [993, 370] width 8 height 6
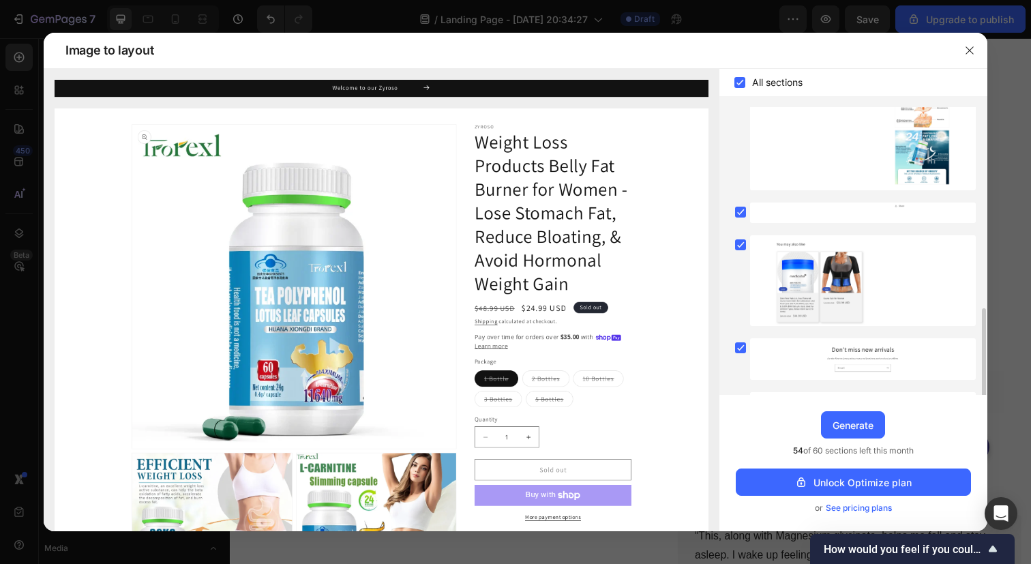
scroll to position [531, 0]
click at [737, 250] on rect at bounding box center [740, 248] width 11 height 11
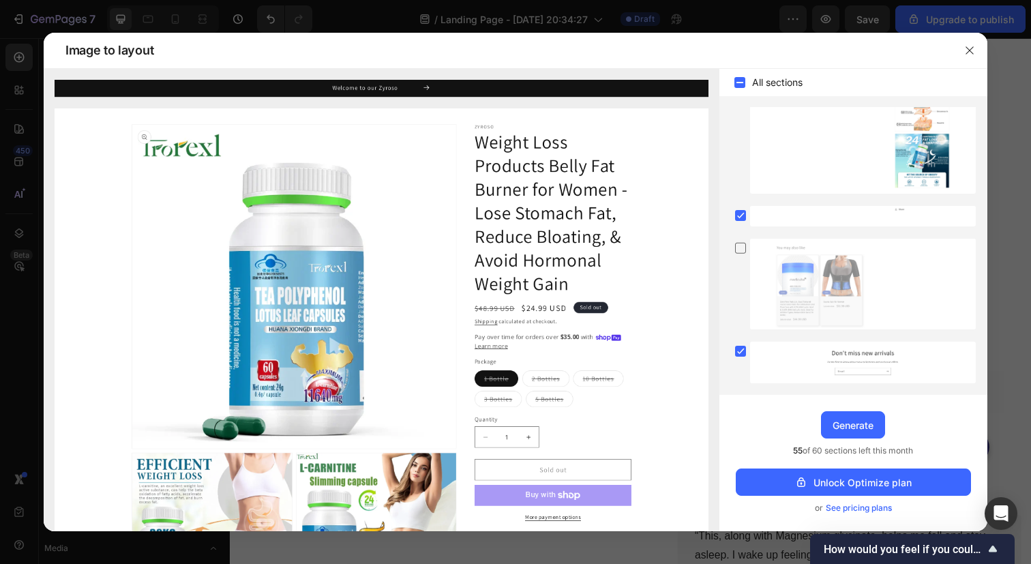
click at [741, 217] on rect at bounding box center [740, 215] width 11 height 11
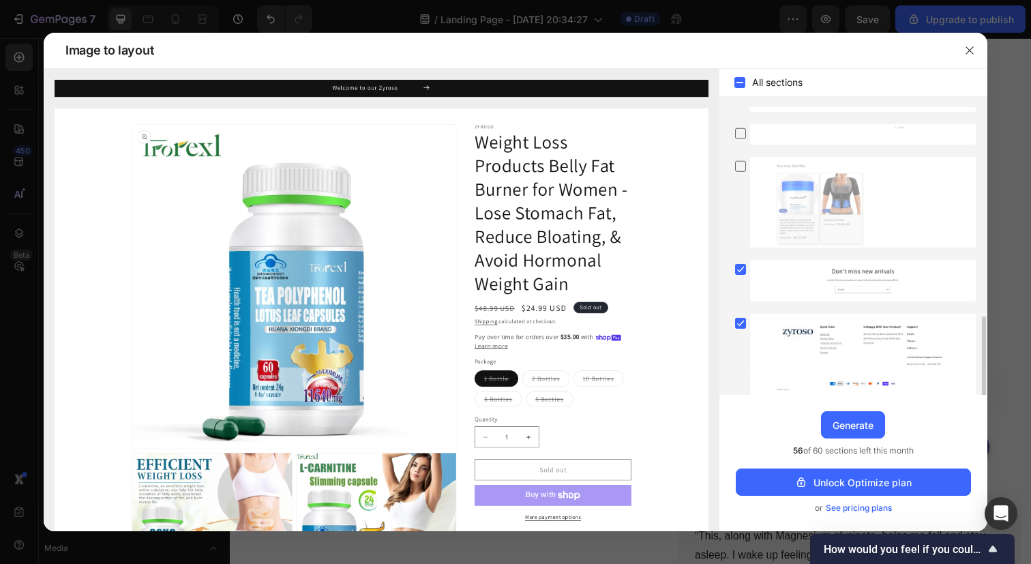
scroll to position [625, 0]
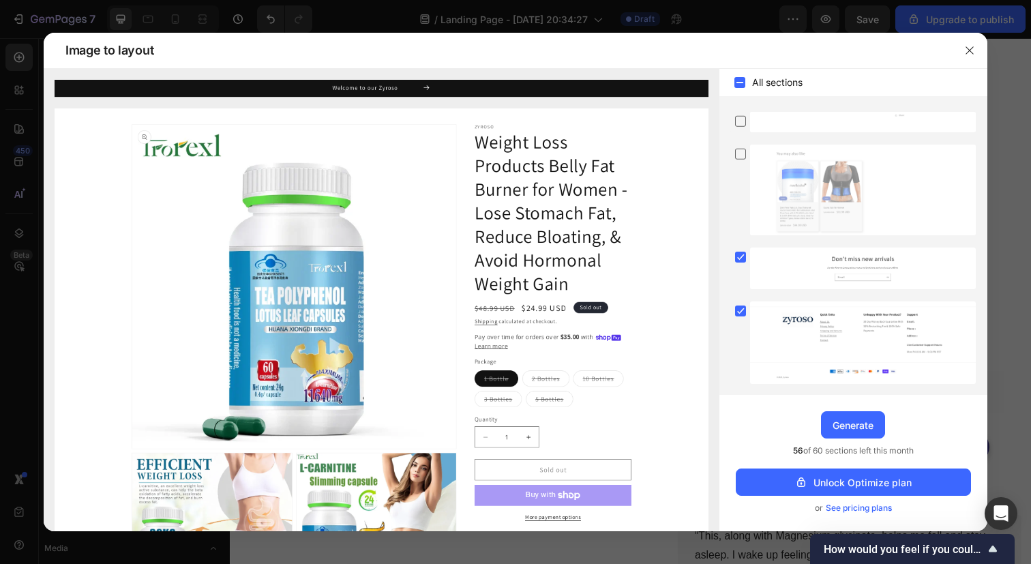
click at [739, 259] on icon at bounding box center [741, 256] width 6 height 5
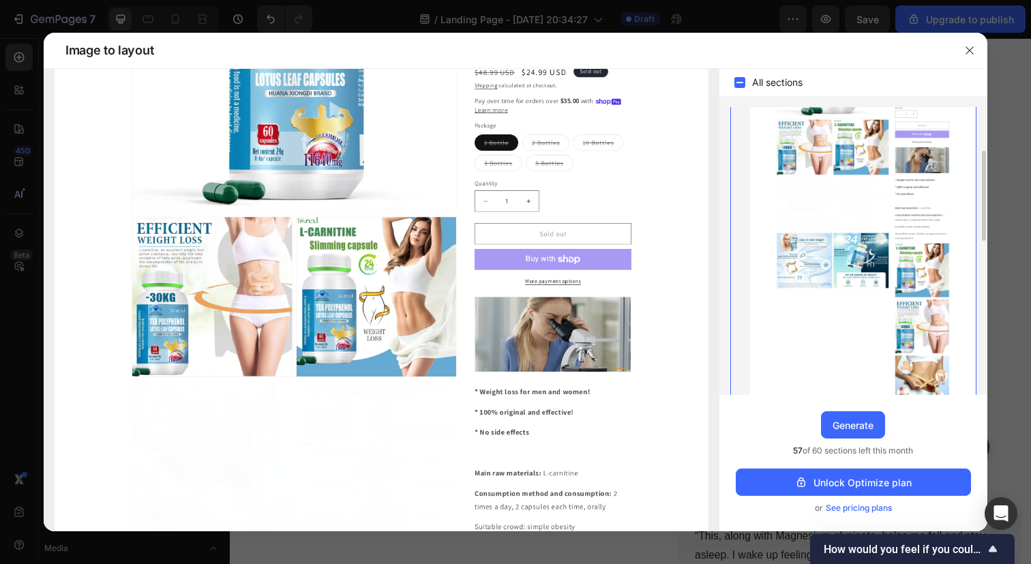
scroll to position [0, 0]
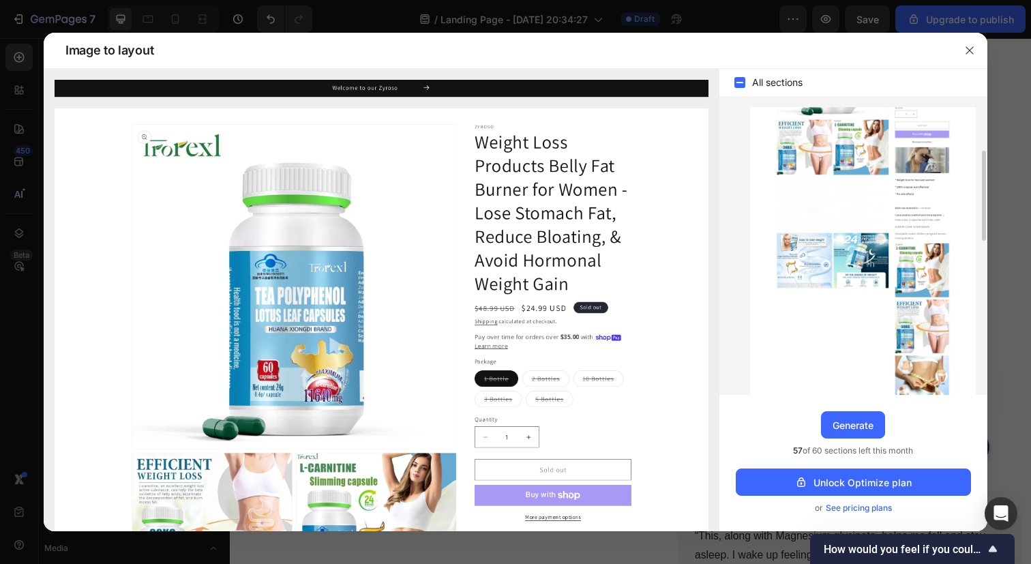
click at [848, 425] on div "Generate" at bounding box center [853, 425] width 41 height 14
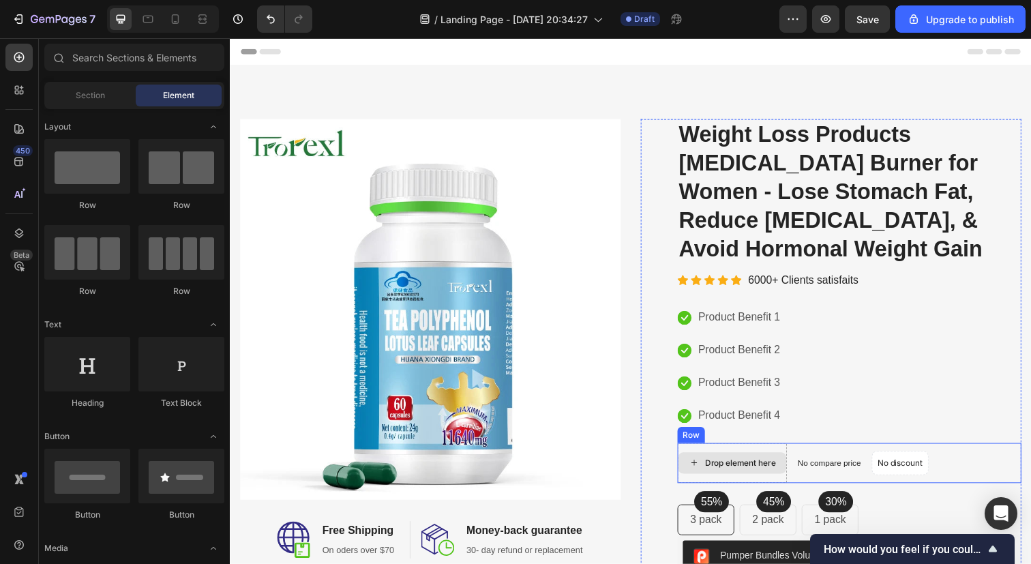
click at [752, 461] on div "Drop element here" at bounding box center [743, 472] width 111 height 22
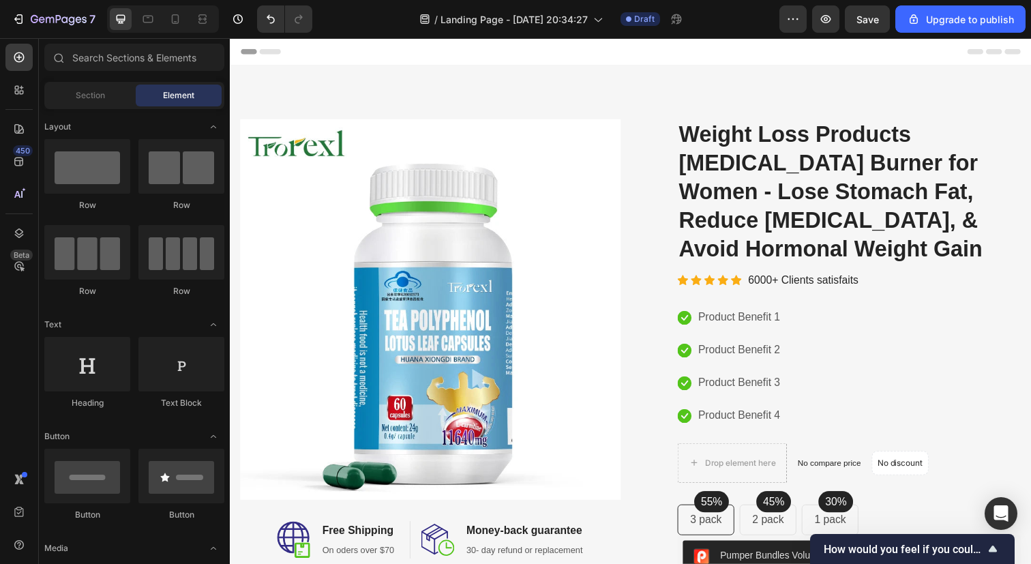
click at [734, 467] on div "Drop element here" at bounding box center [751, 472] width 72 height 11
click at [721, 461] on div "Drop element here" at bounding box center [743, 472] width 111 height 22
click at [745, 467] on div "Drop element here" at bounding box center [751, 472] width 72 height 11
click at [701, 466] on icon at bounding box center [704, 472] width 11 height 12
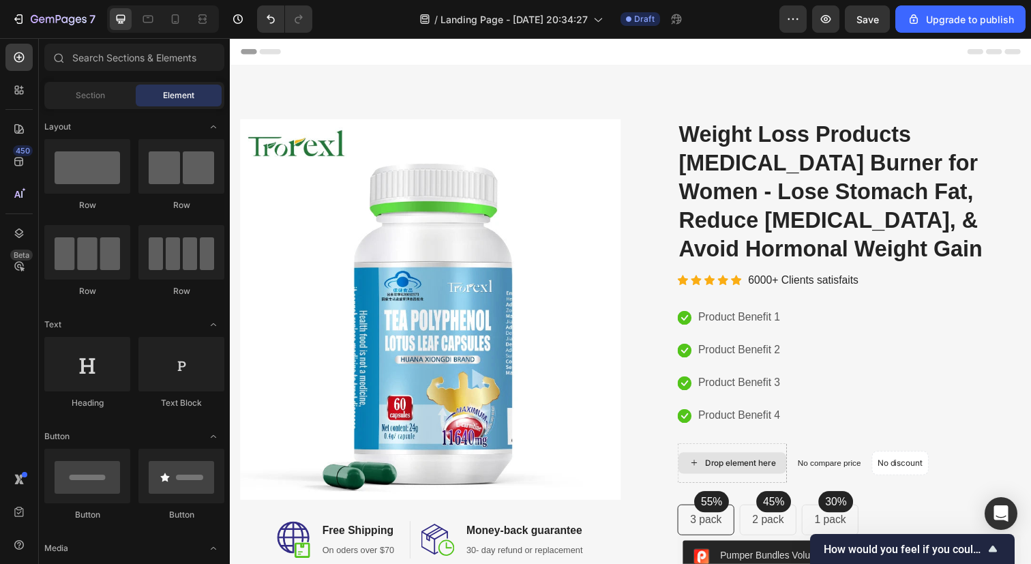
click at [701, 466] on icon at bounding box center [704, 472] width 11 height 12
